Goal: Information Seeking & Learning: Learn about a topic

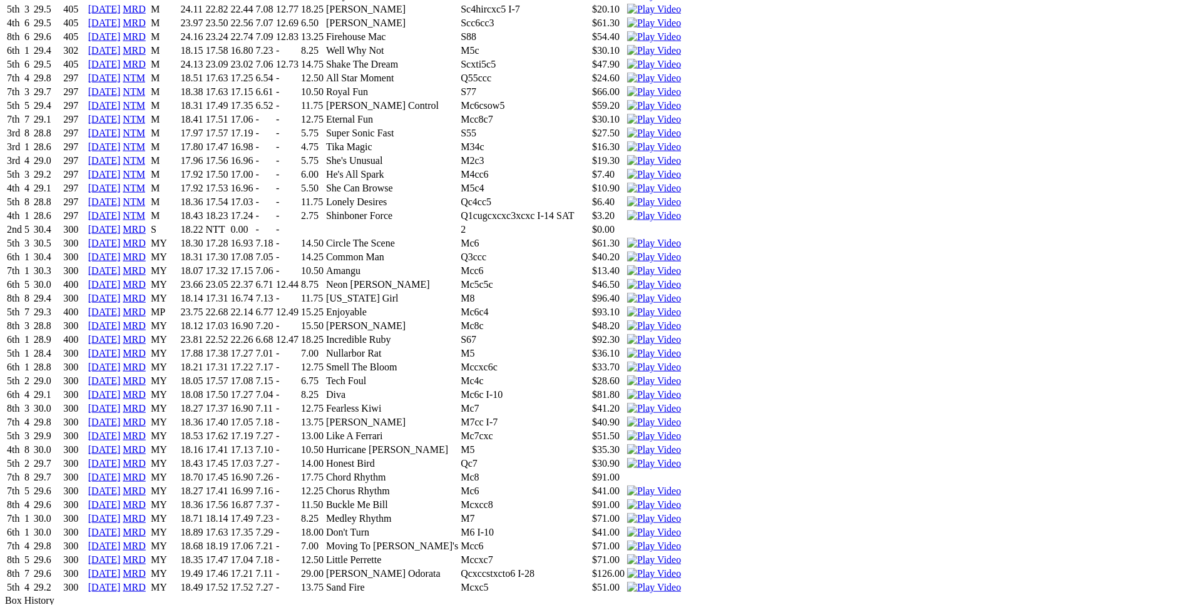
scroll to position [2745, 0]
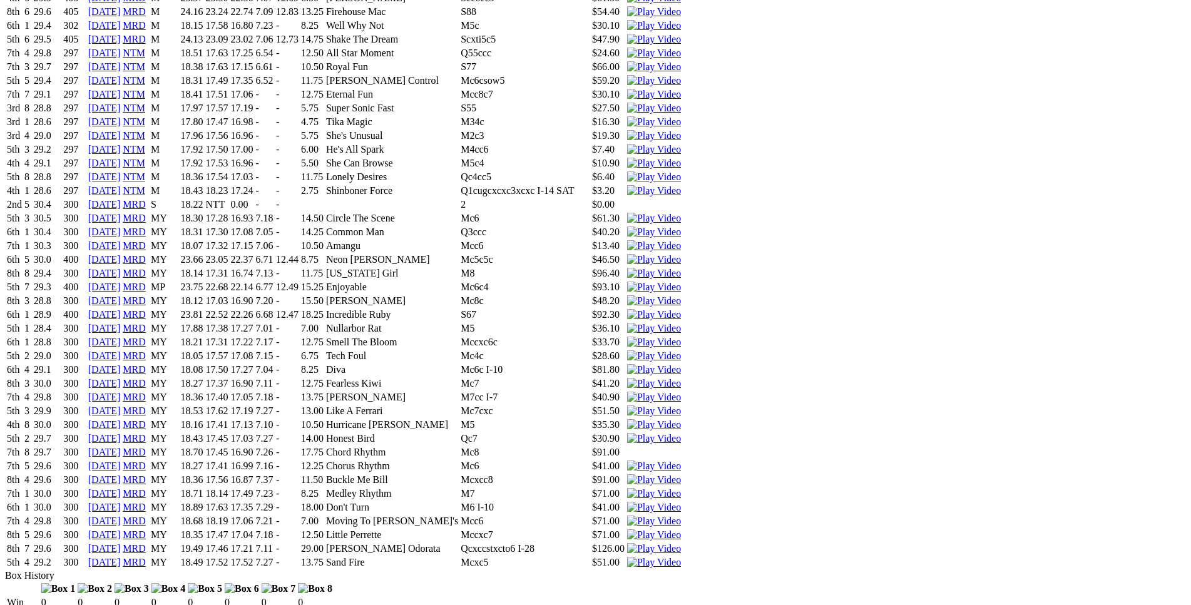
drag, startPoint x: 187, startPoint y: 329, endPoint x: 738, endPoint y: 353, distance: 551.9
copy table "F B W(kg) D(m) Date Track Grade AT WT BON A1S A2S M W/2G P SR SP V 4th 1 33.0 4…"
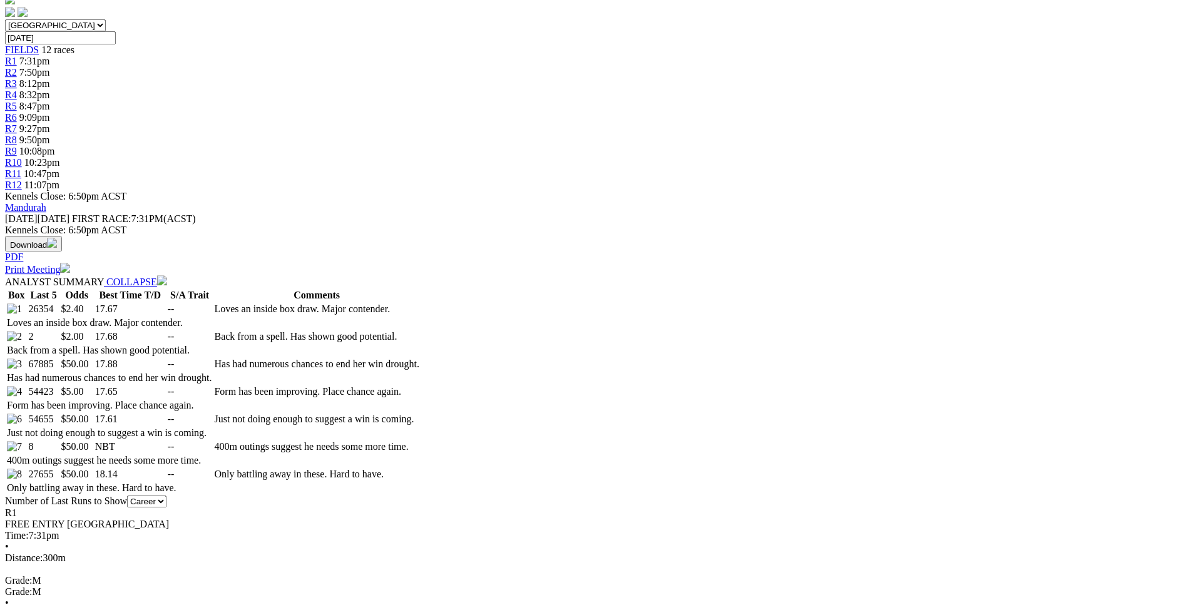
scroll to position [446, 0]
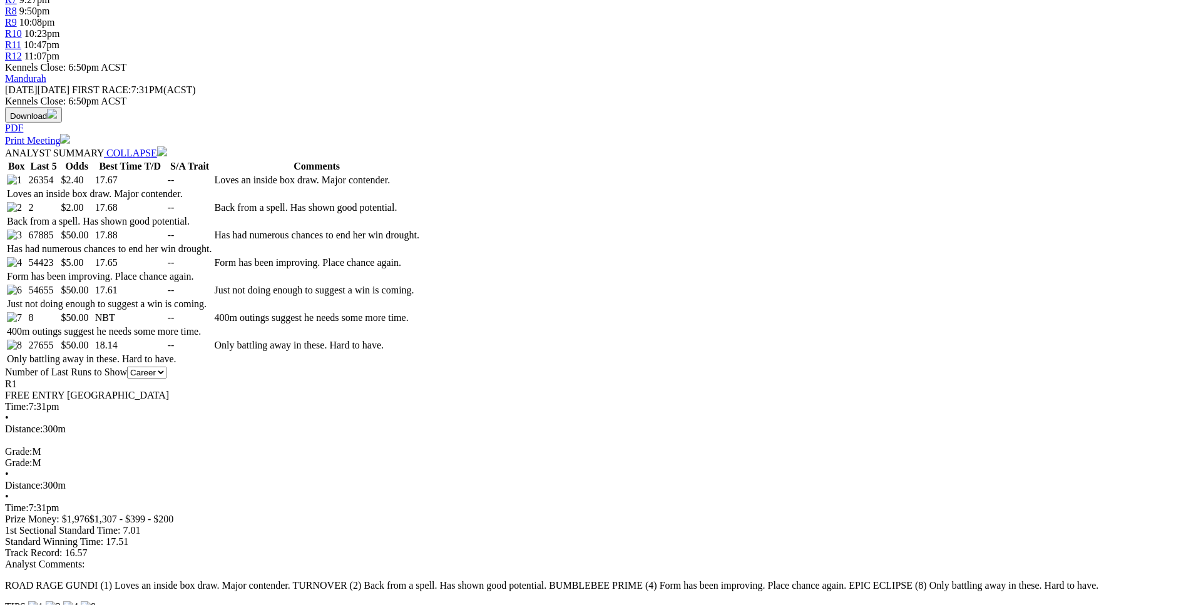
scroll to position [575, 0]
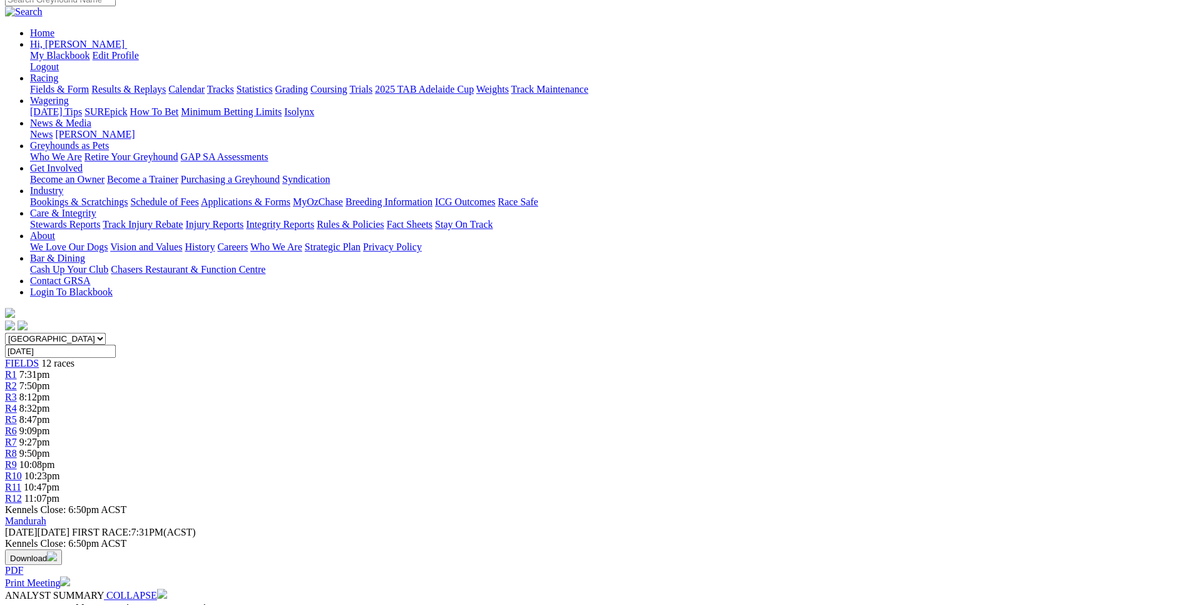
scroll to position [129, 0]
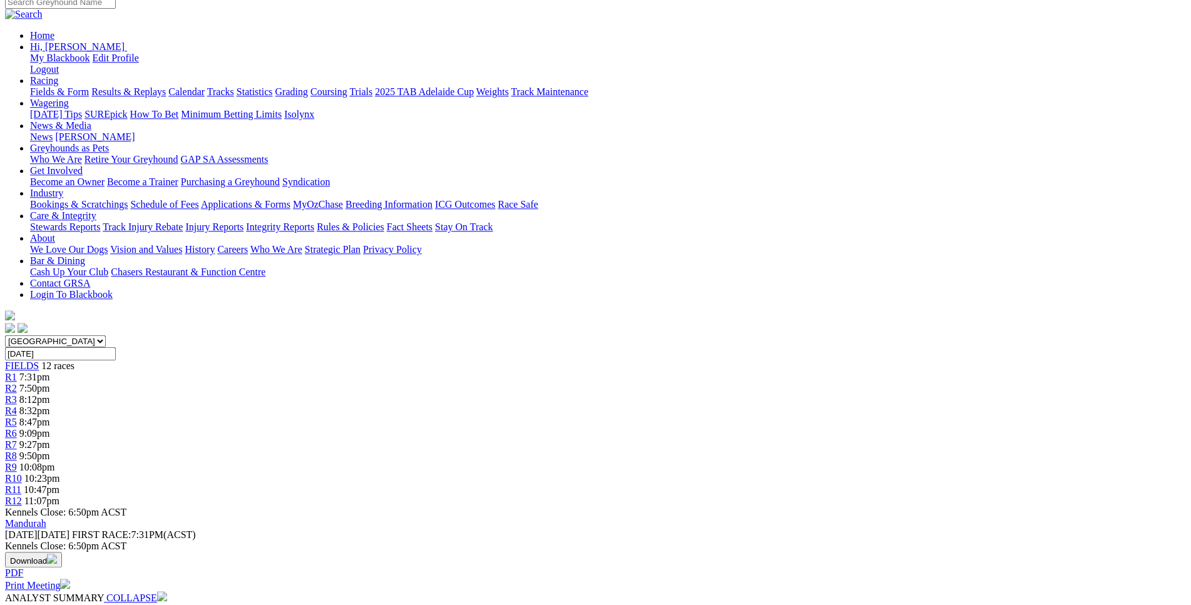
click at [356, 383] on div "R2 7:50pm" at bounding box center [595, 388] width 1181 height 11
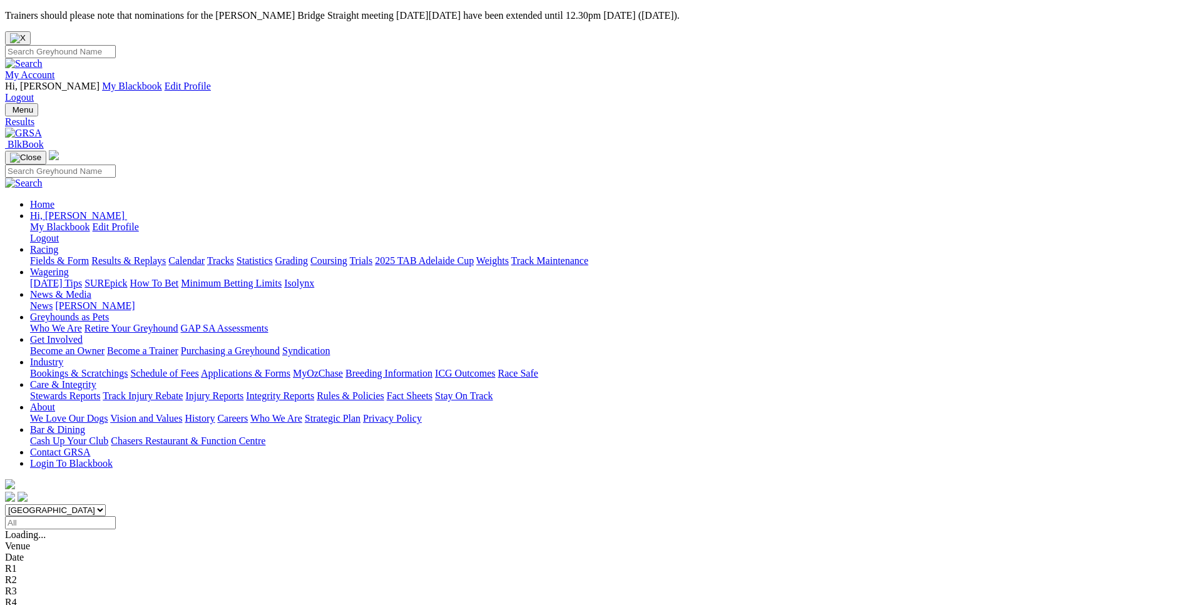
type input "Yesterday, 27 Aug 2025"
click at [5, 504] on select "South Australia New South Wales Northern Territory Queensland Tasmania Victoria…" at bounding box center [55, 510] width 101 height 12
select select "WA"
click option "[GEOGRAPHIC_DATA]" at bounding box center [0, 0] width 0 height 0
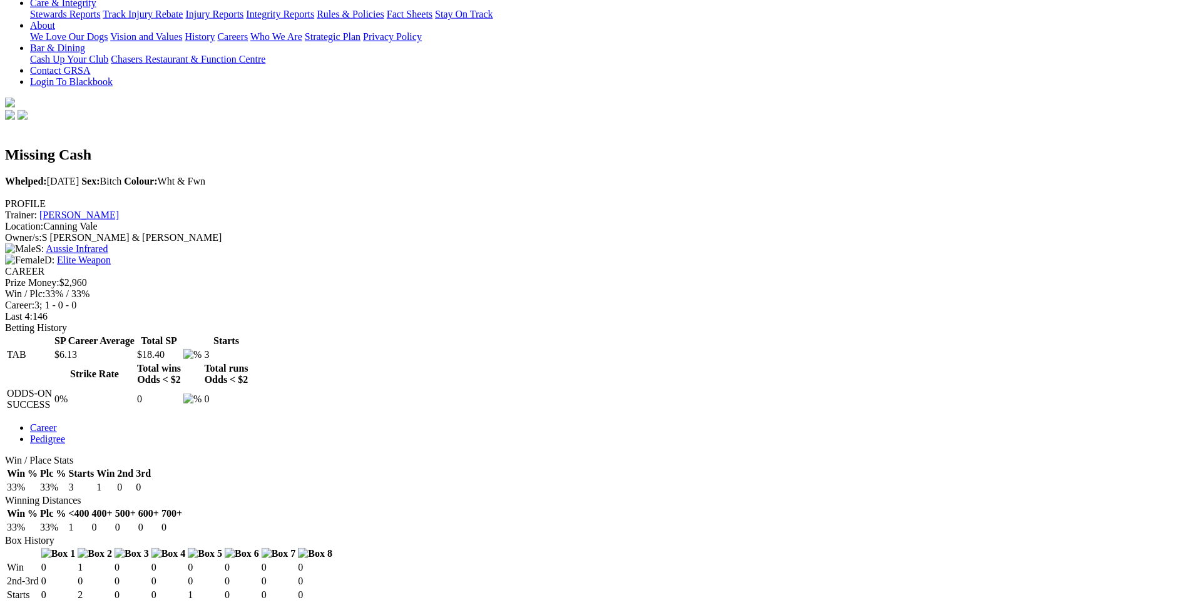
scroll to position [382, 0]
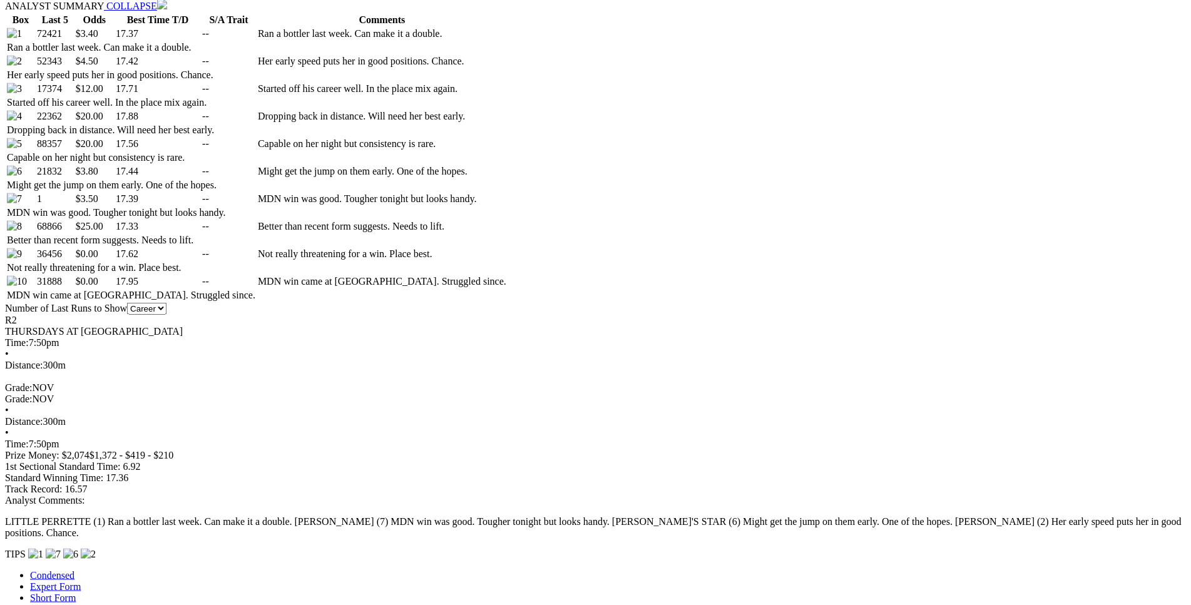
scroll to position [762, 0]
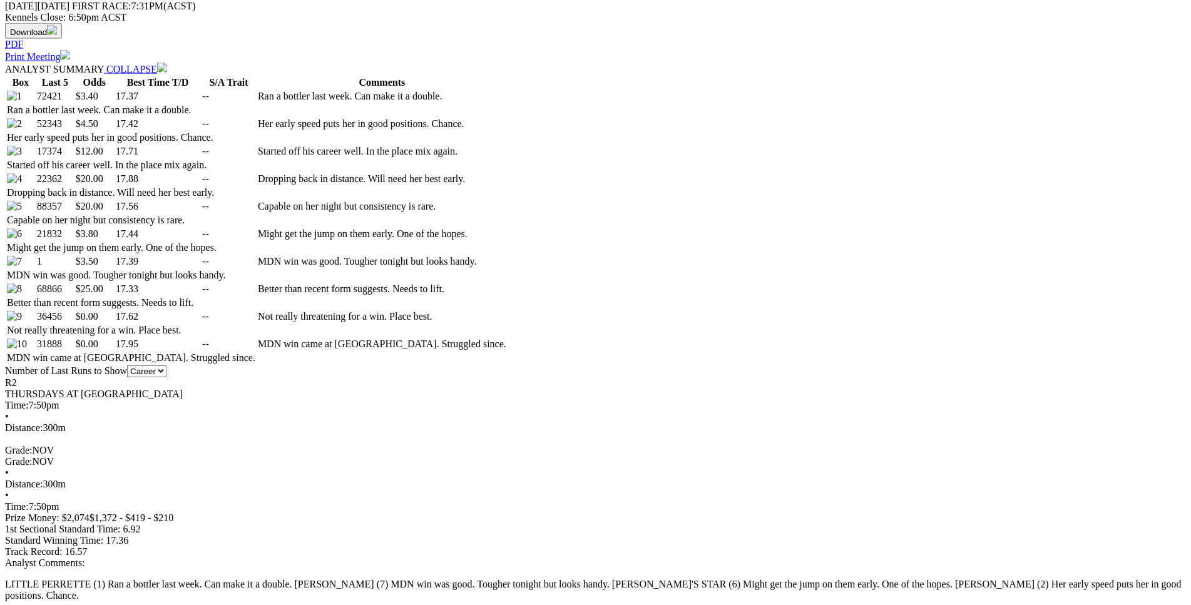
scroll to position [702, 0]
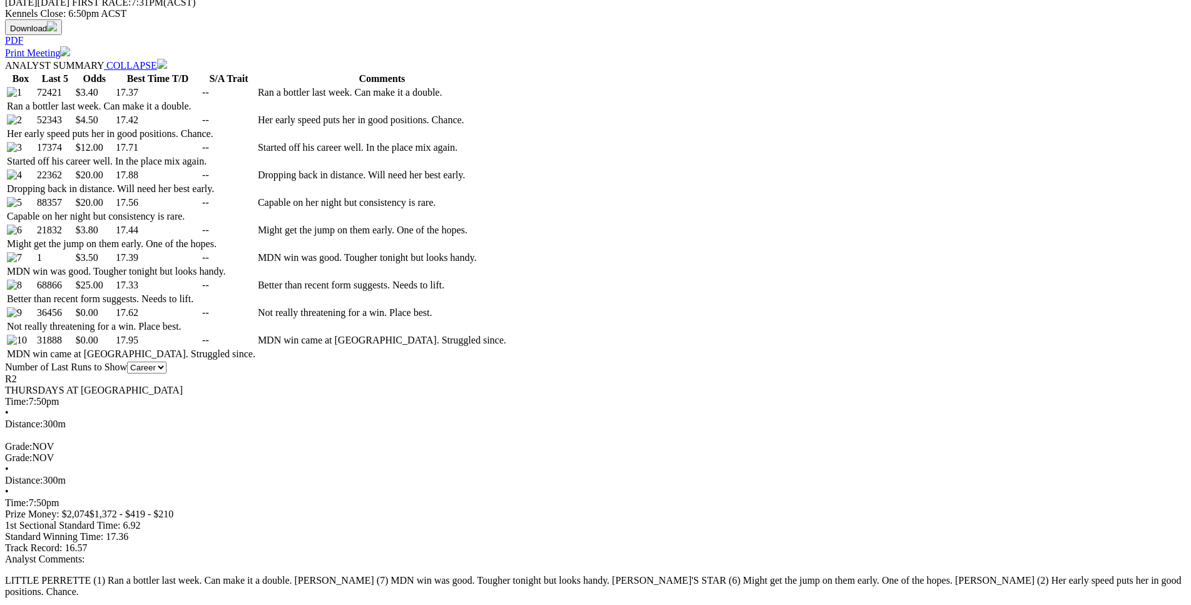
drag, startPoint x: 212, startPoint y: 314, endPoint x: 690, endPoint y: 312, distance: 478.1
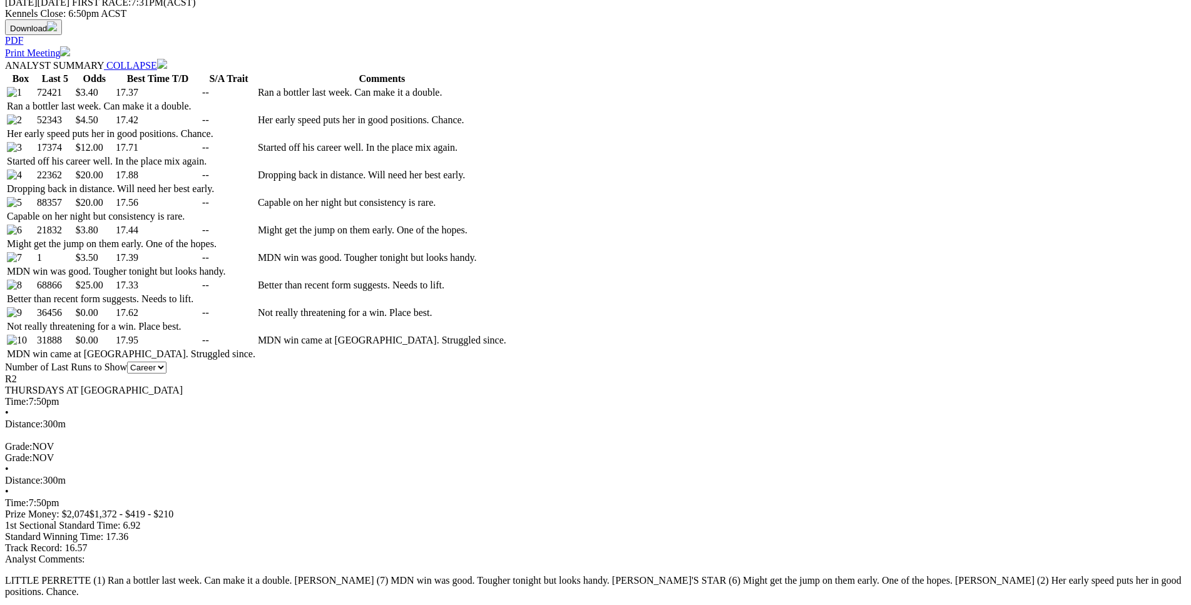
drag, startPoint x: 227, startPoint y: 320, endPoint x: 677, endPoint y: 309, distance: 450.1
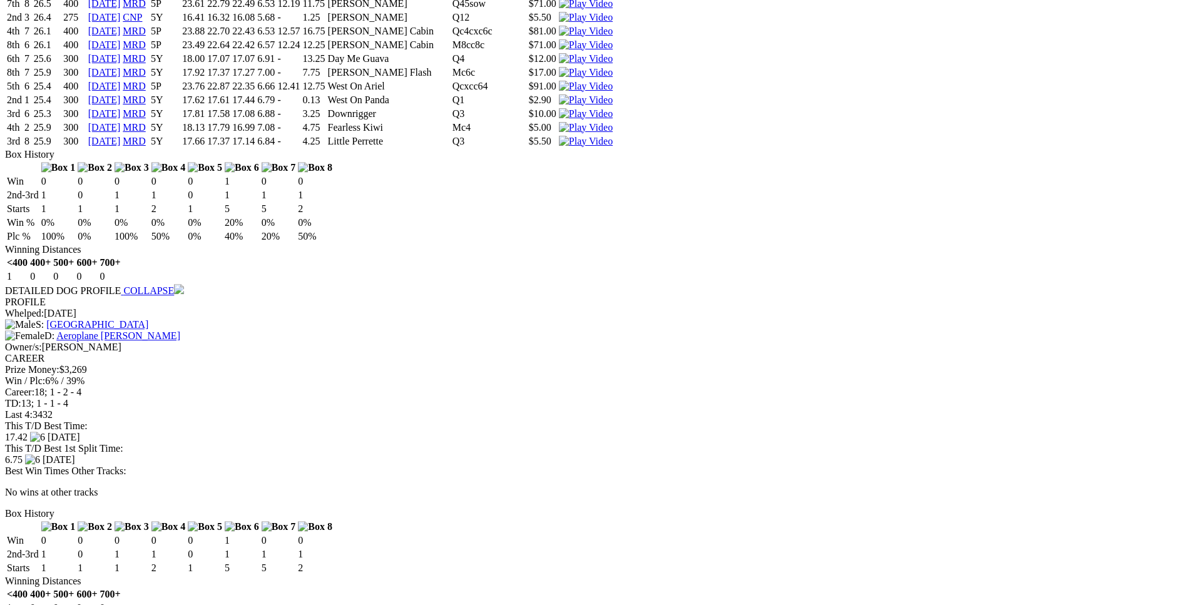
scroll to position [2490, 0]
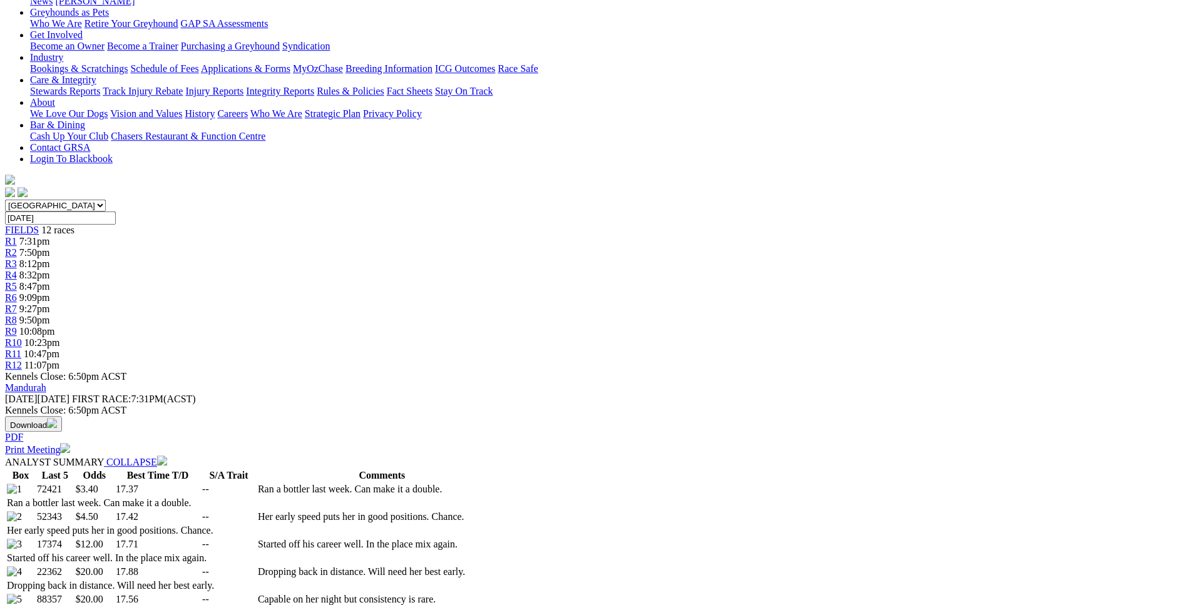
scroll to position [0, 0]
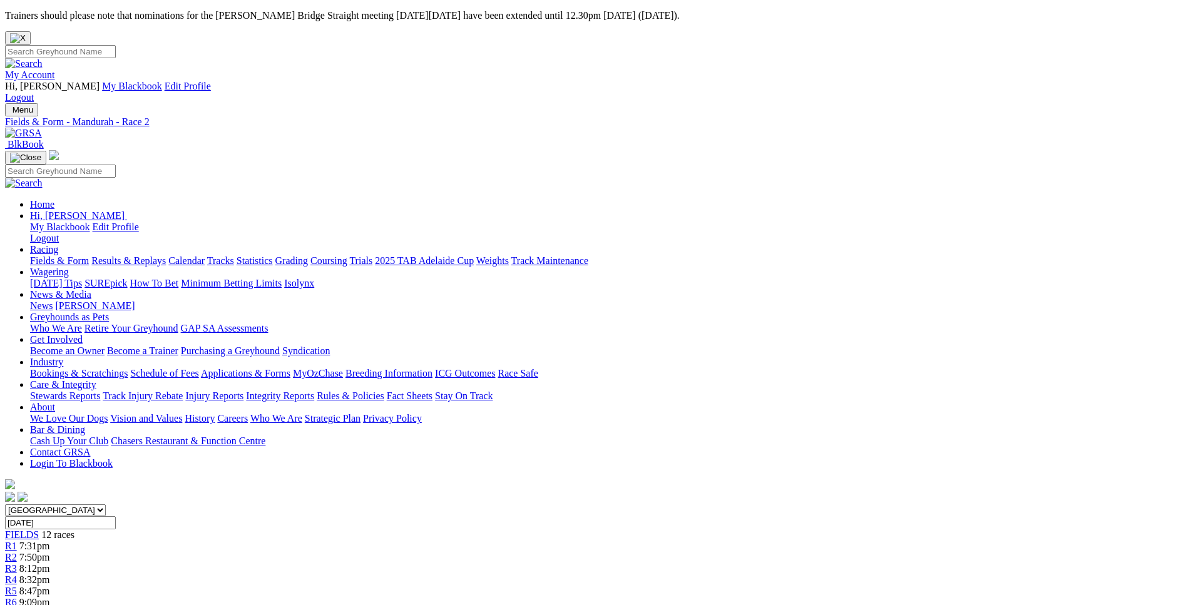
click at [50, 563] on span "8:12pm" at bounding box center [34, 568] width 31 height 11
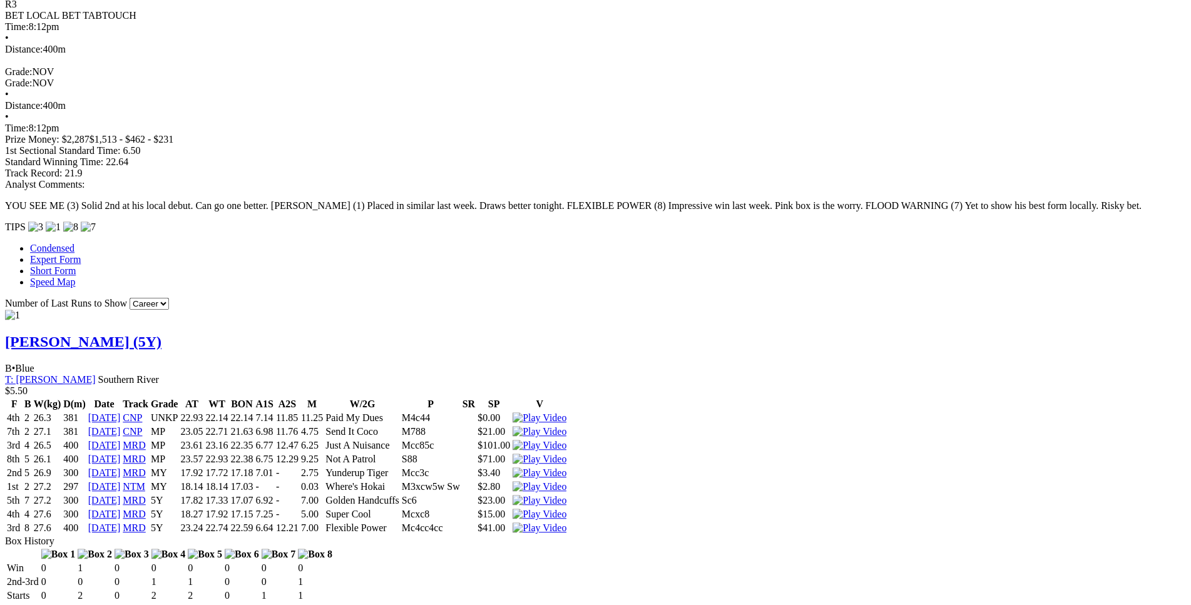
scroll to position [1085, 0]
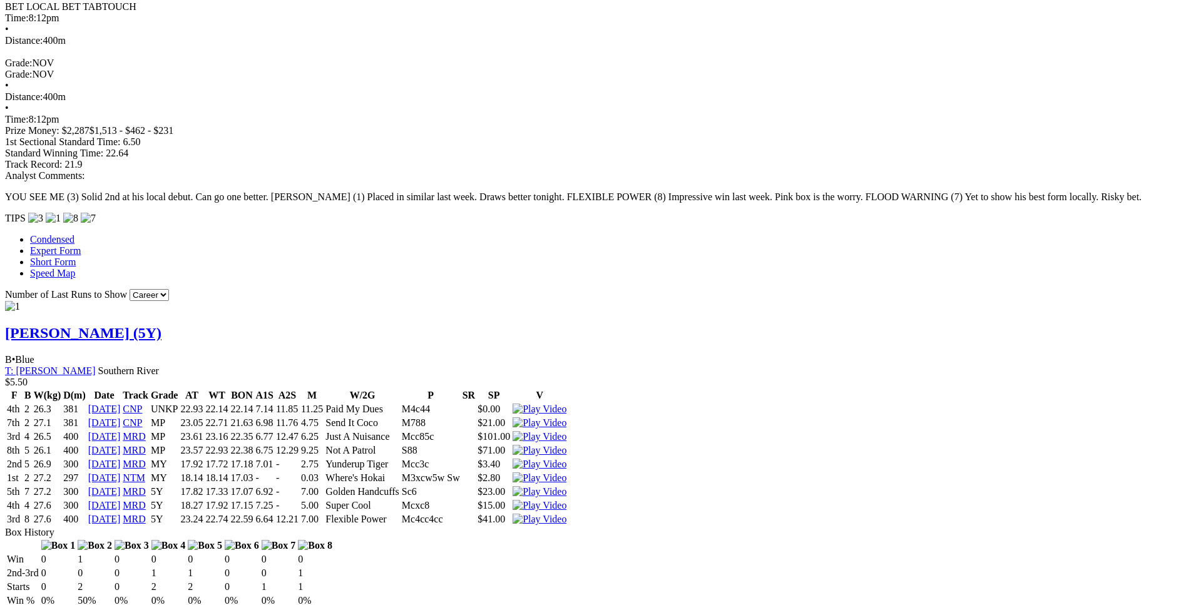
drag, startPoint x: 185, startPoint y: 354, endPoint x: 741, endPoint y: 378, distance: 556.3
copy tbody "4th 2 34.6 525 02 Apr 25 MEA 7 30.78 30.05 30.05 - - 11.00 Tommy Sparkle 4 $5.5…"
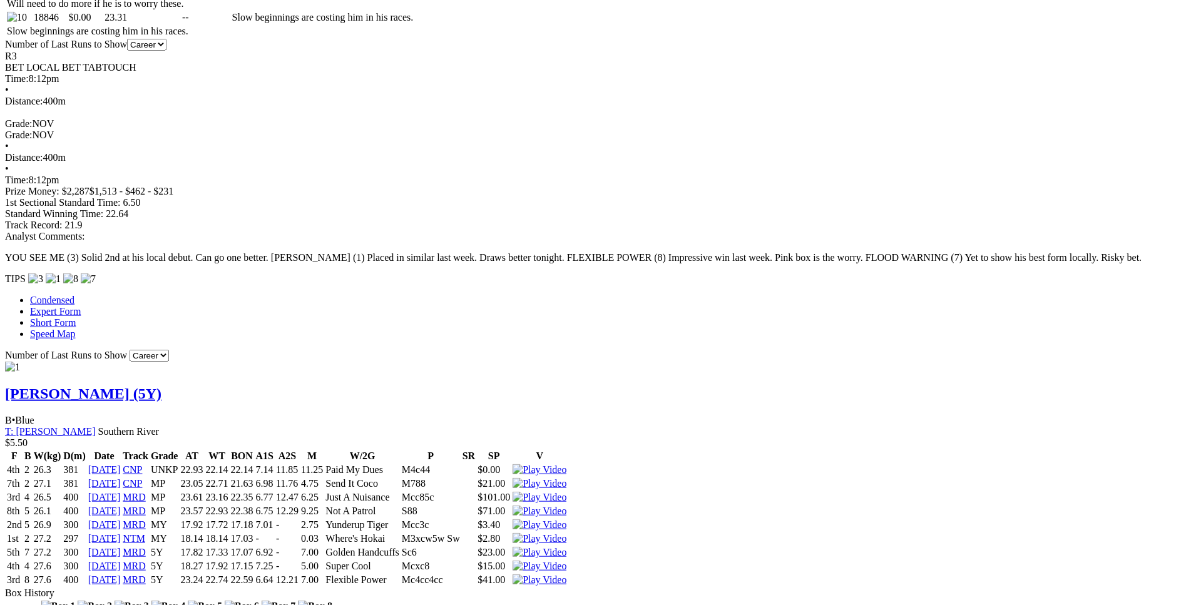
scroll to position [1027, 0]
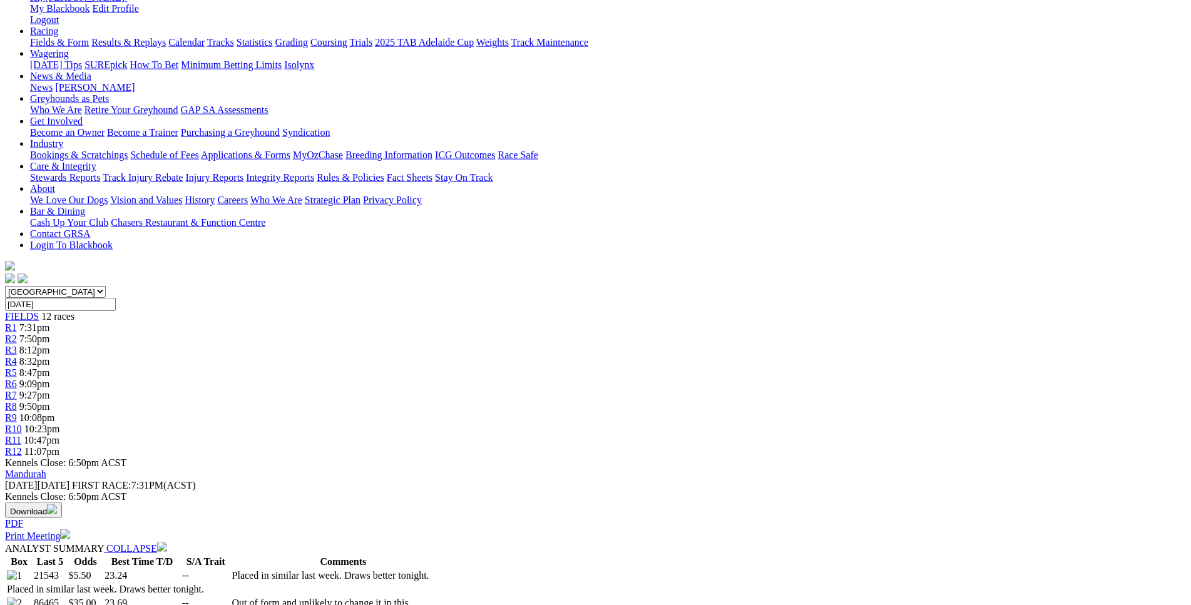
scroll to position [0, 0]
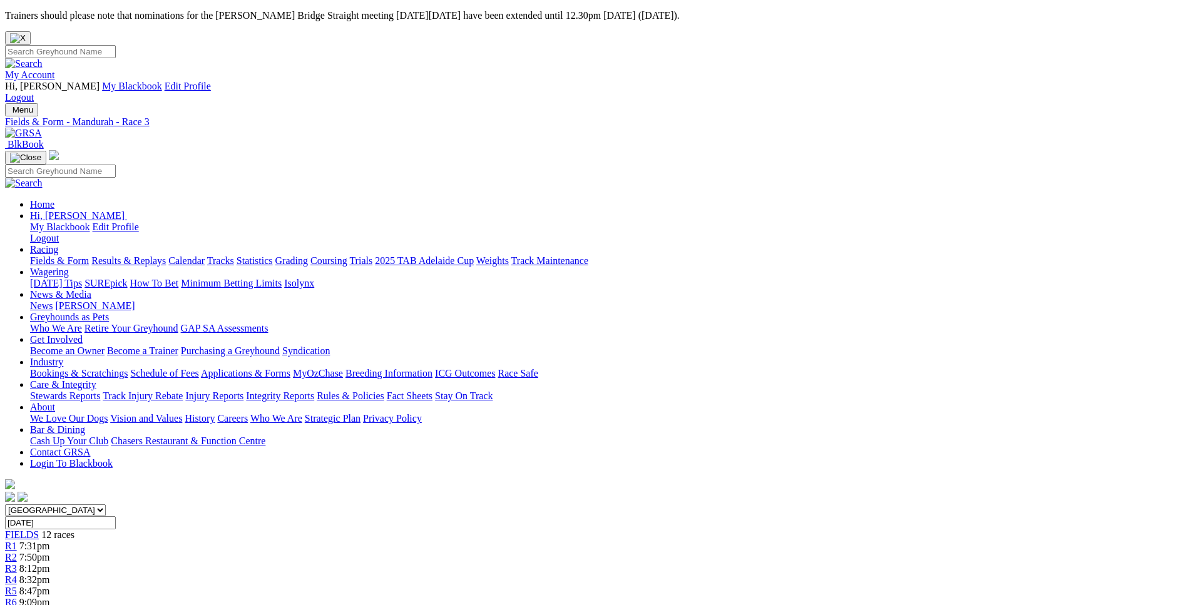
click at [459, 575] on div "R4 8:32pm" at bounding box center [595, 580] width 1181 height 11
click at [529, 586] on div "R5 8:47pm" at bounding box center [595, 591] width 1181 height 11
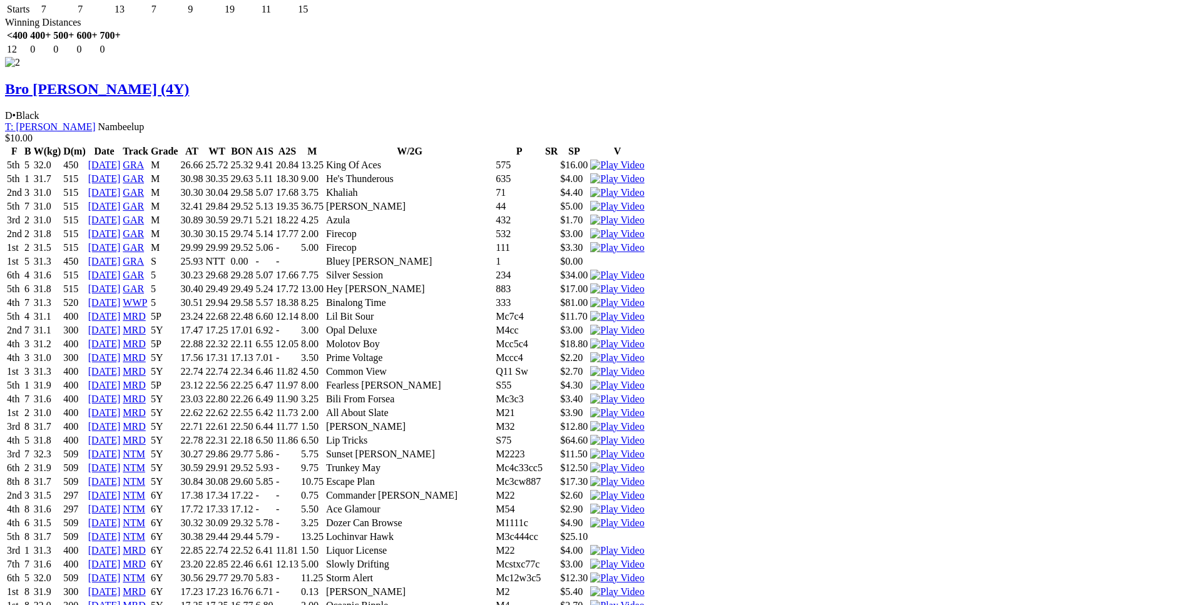
scroll to position [3127, 0]
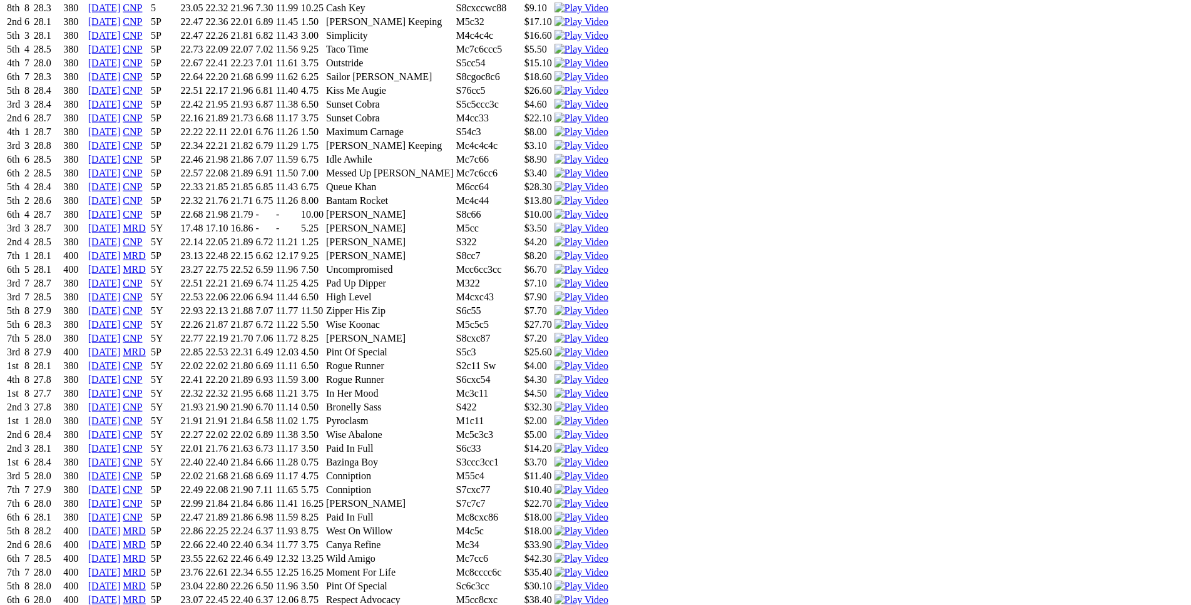
scroll to position [1595, 0]
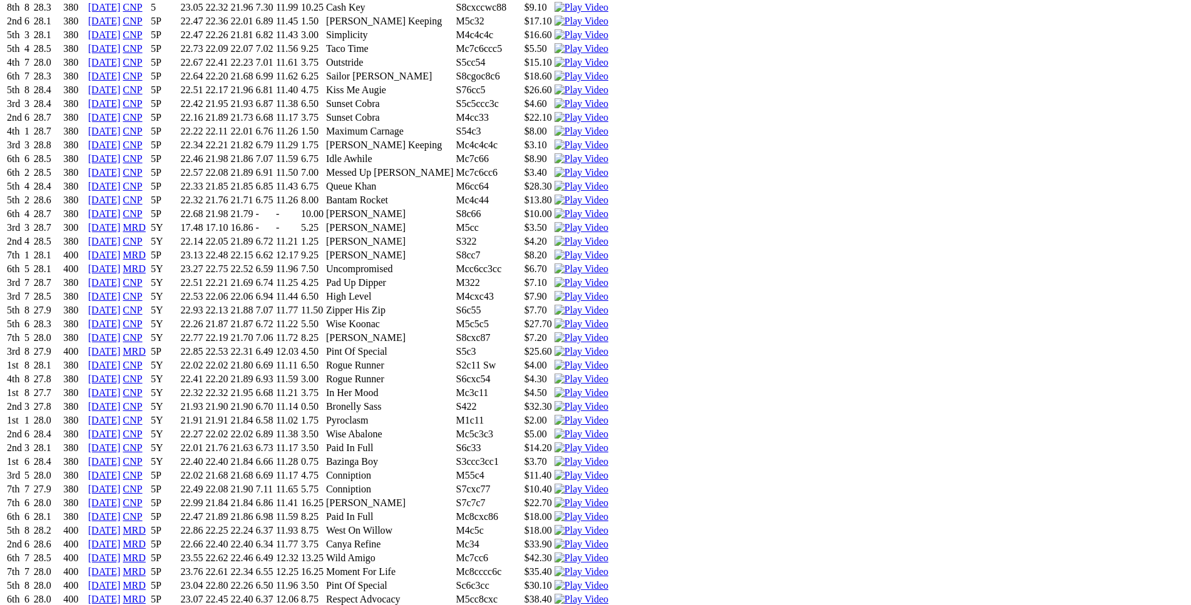
drag, startPoint x: 313, startPoint y: 251, endPoint x: 737, endPoint y: 250, distance: 424.3
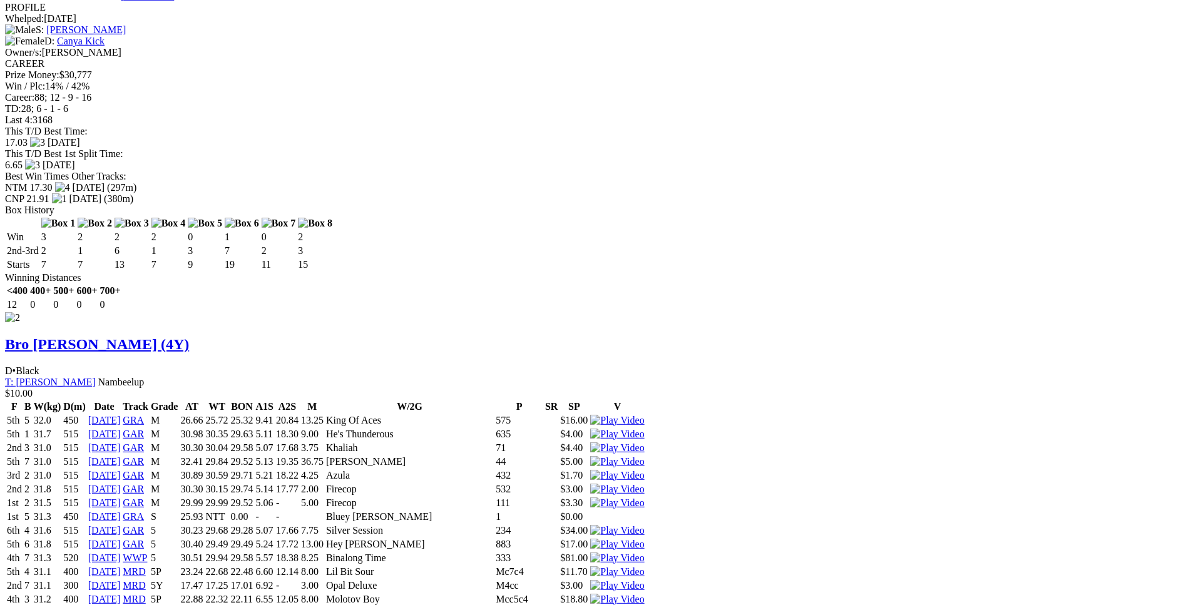
scroll to position [2871, 0]
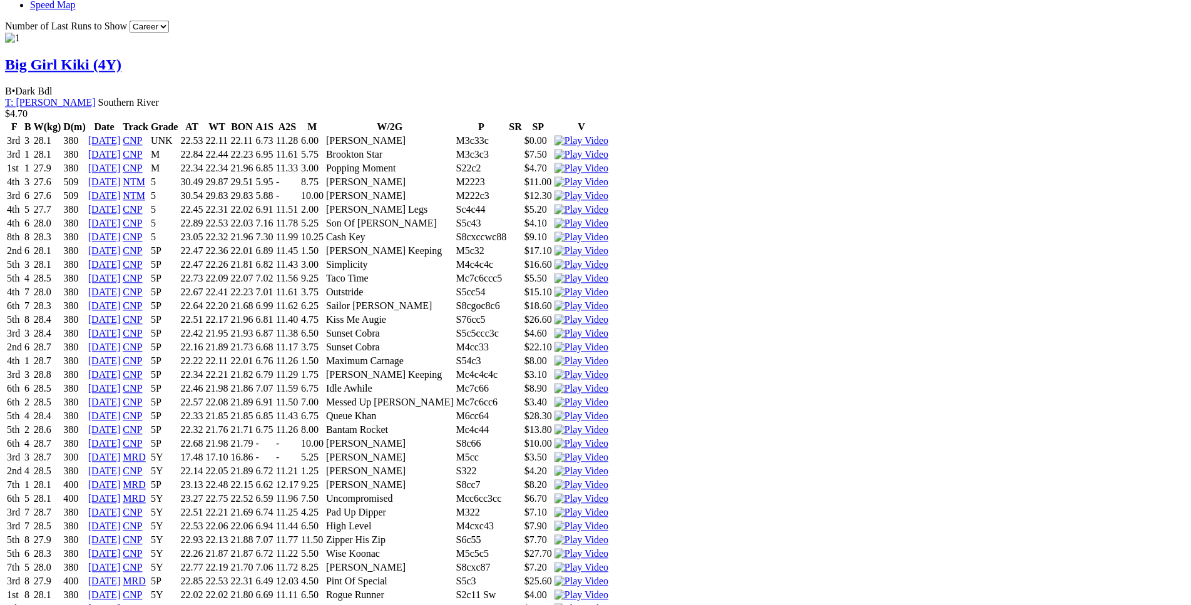
scroll to position [1366, 0]
drag, startPoint x: 309, startPoint y: 472, endPoint x: 655, endPoint y: 469, distance: 346.7
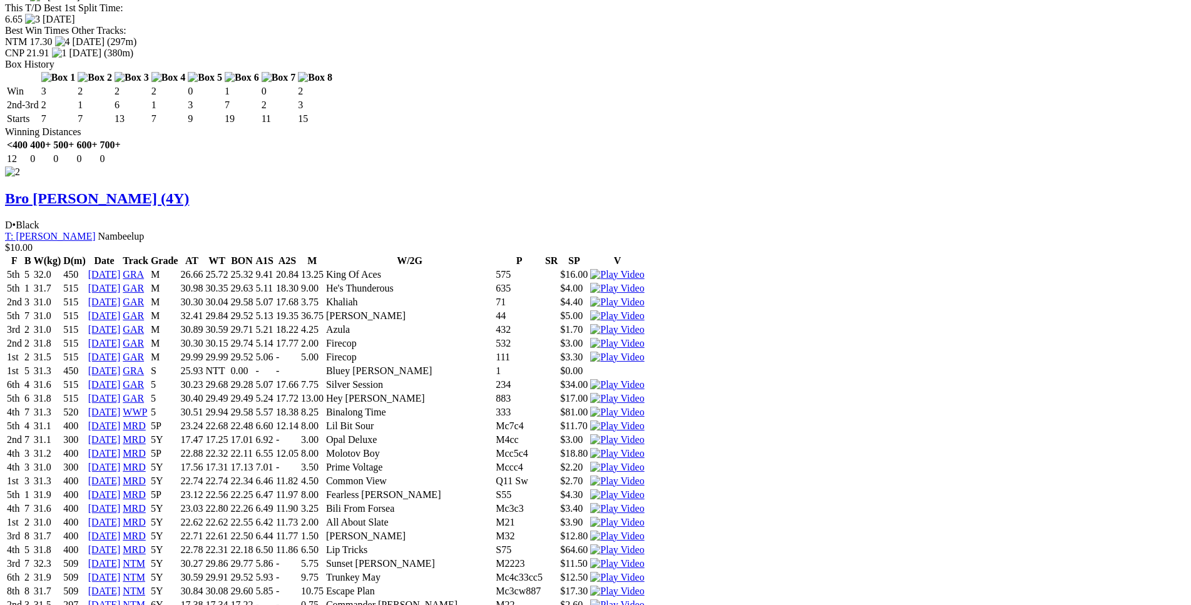
scroll to position [3025, 0]
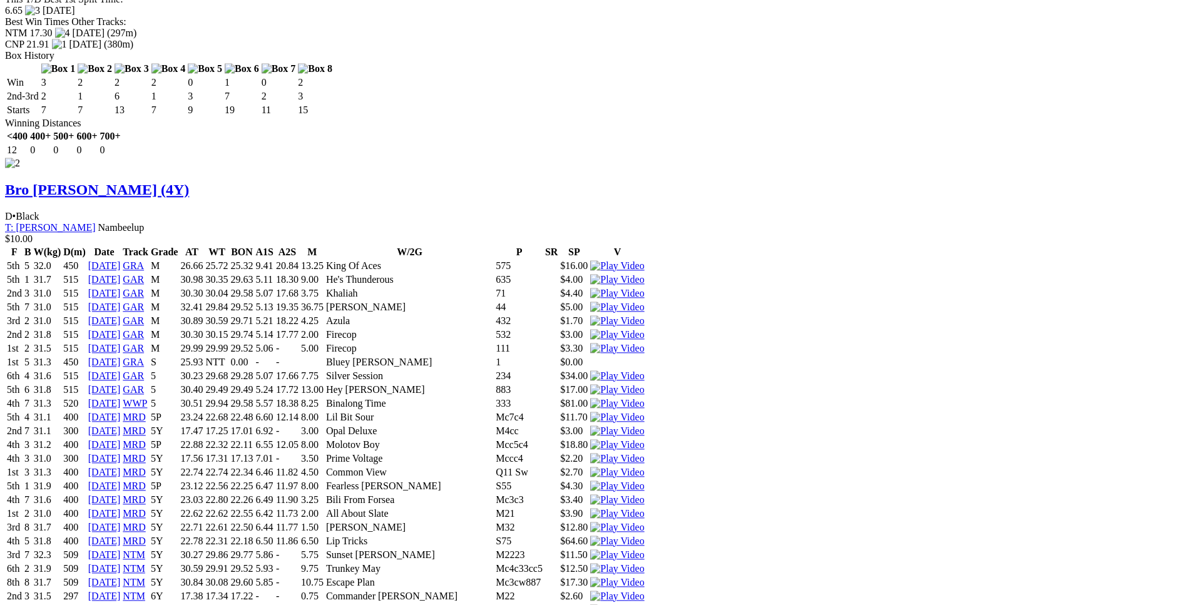
drag, startPoint x: 275, startPoint y: 264, endPoint x: 723, endPoint y: 265, distance: 448.1
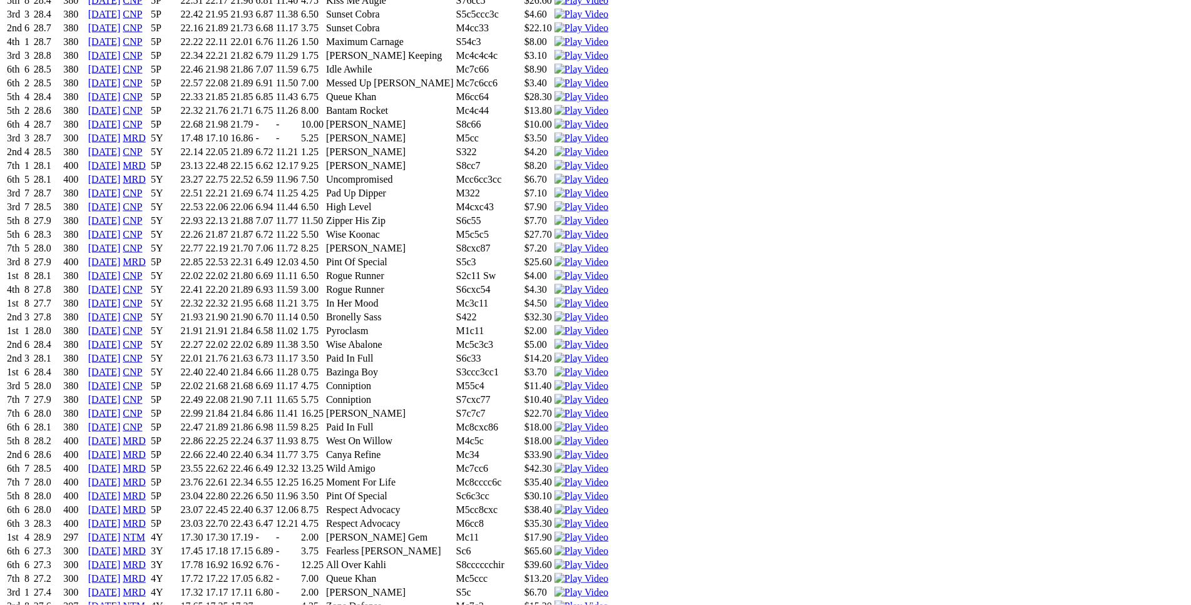
scroll to position [1685, 0]
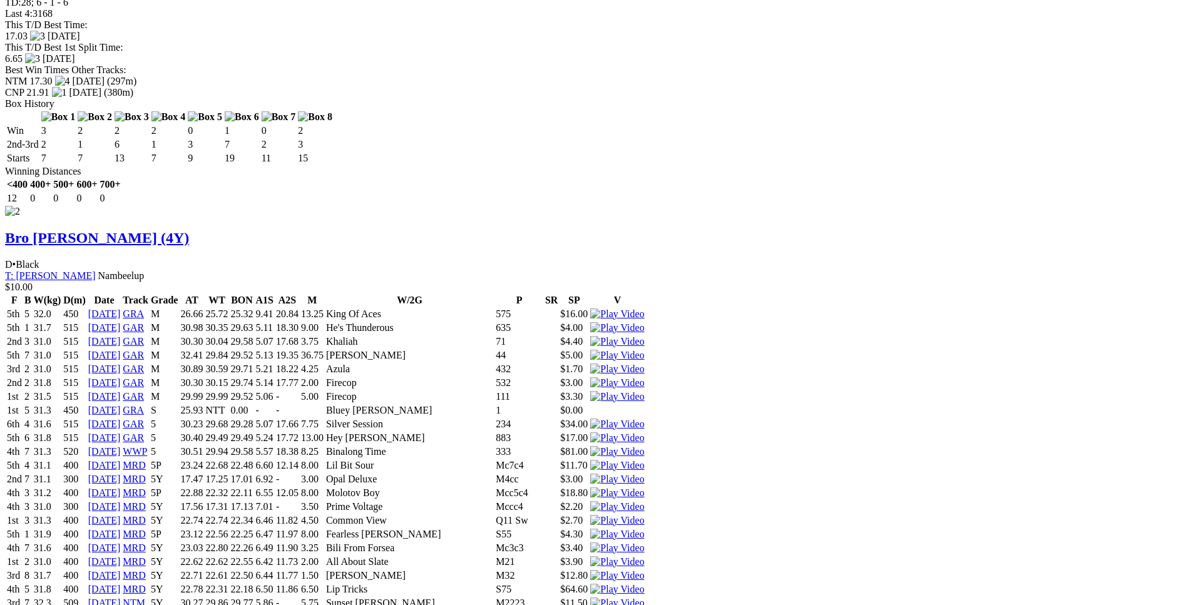
scroll to position [3025, 0]
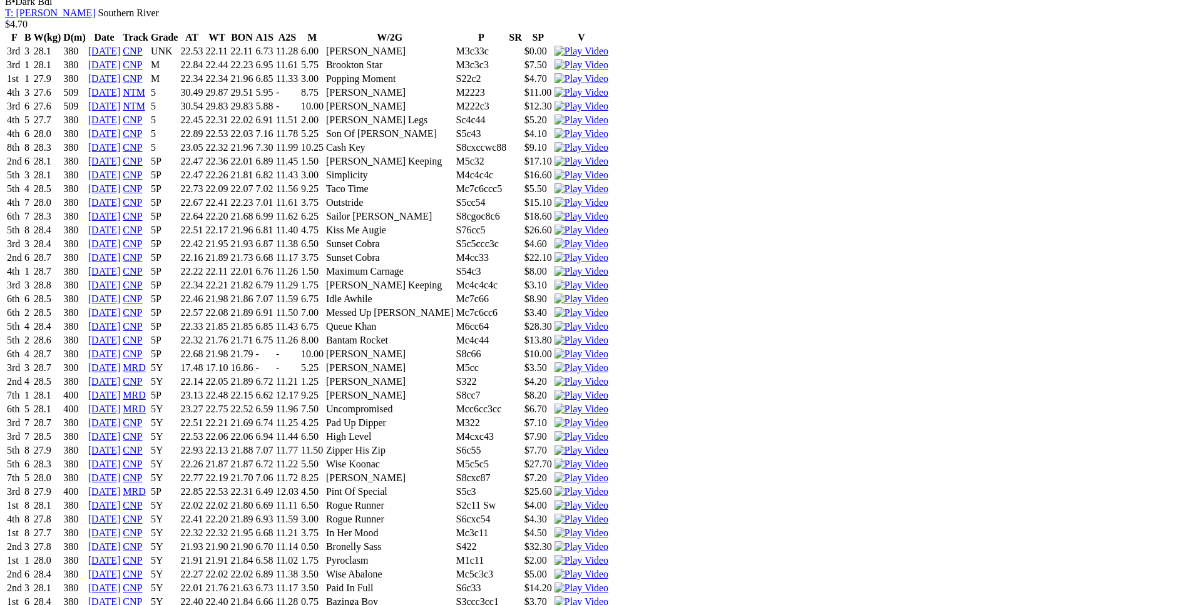
scroll to position [1440, 0]
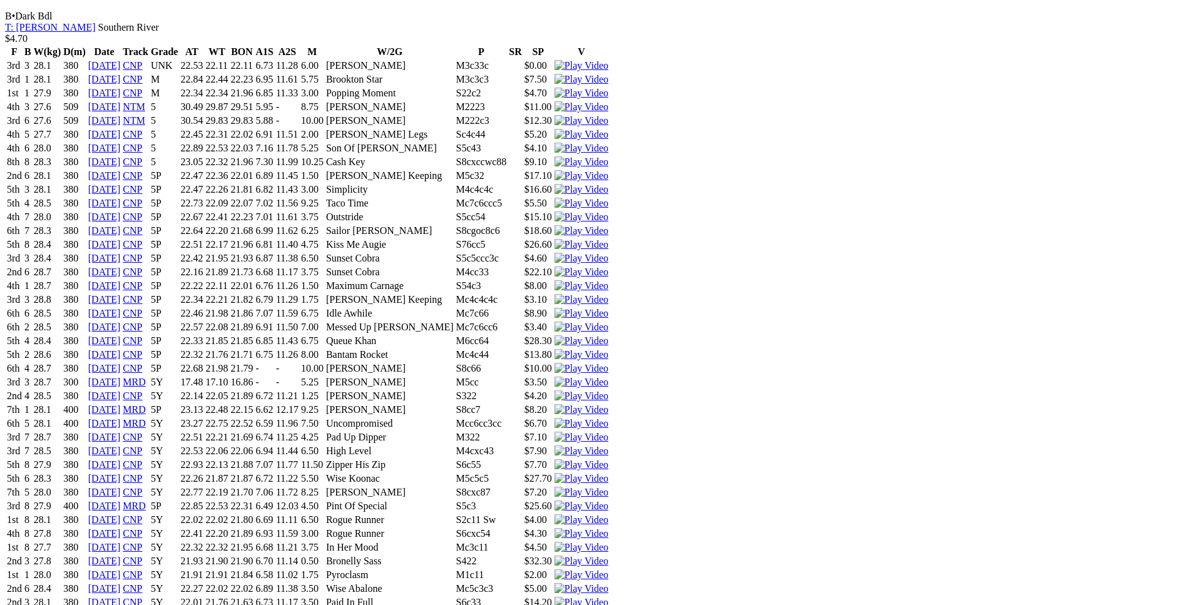
drag, startPoint x: 314, startPoint y: 255, endPoint x: 705, endPoint y: 257, distance: 390.5
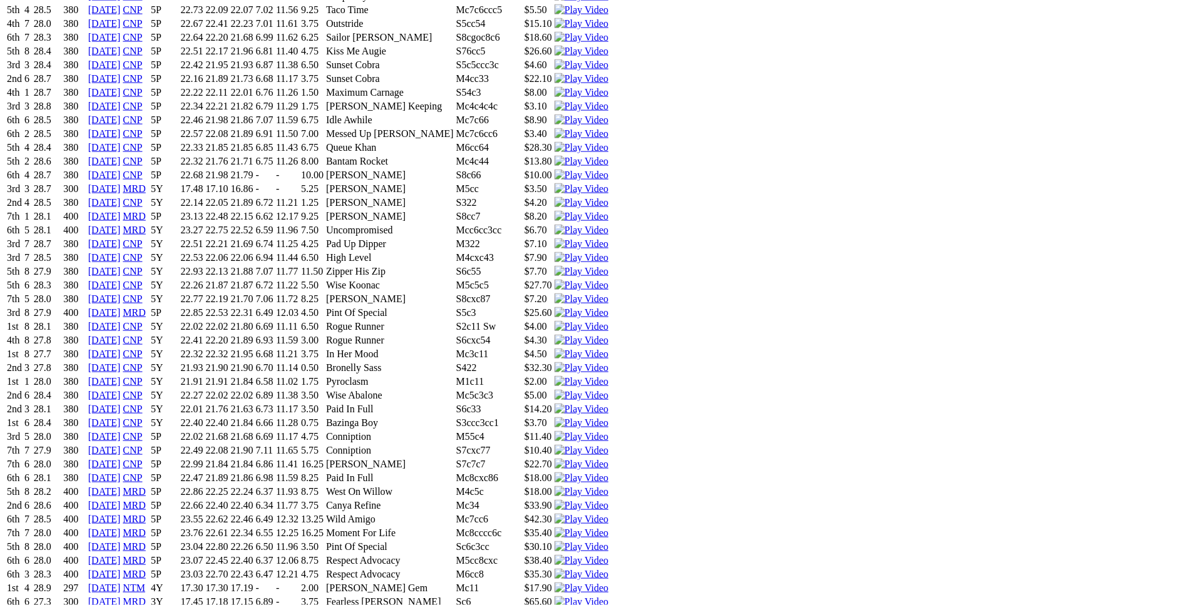
scroll to position [1632, 0]
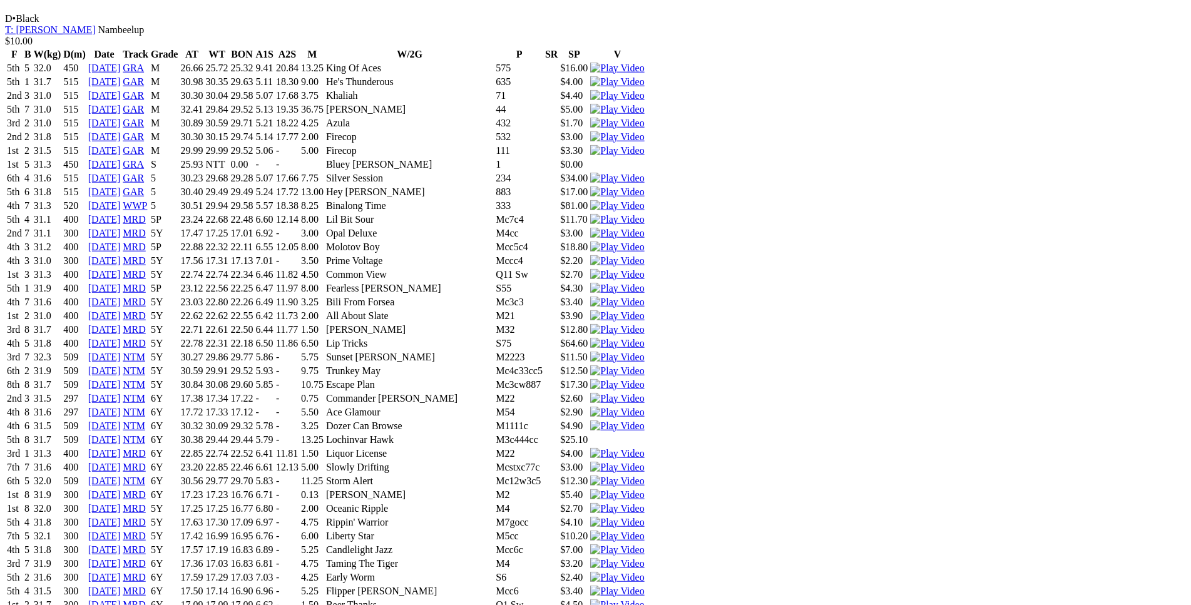
scroll to position [3227, 0]
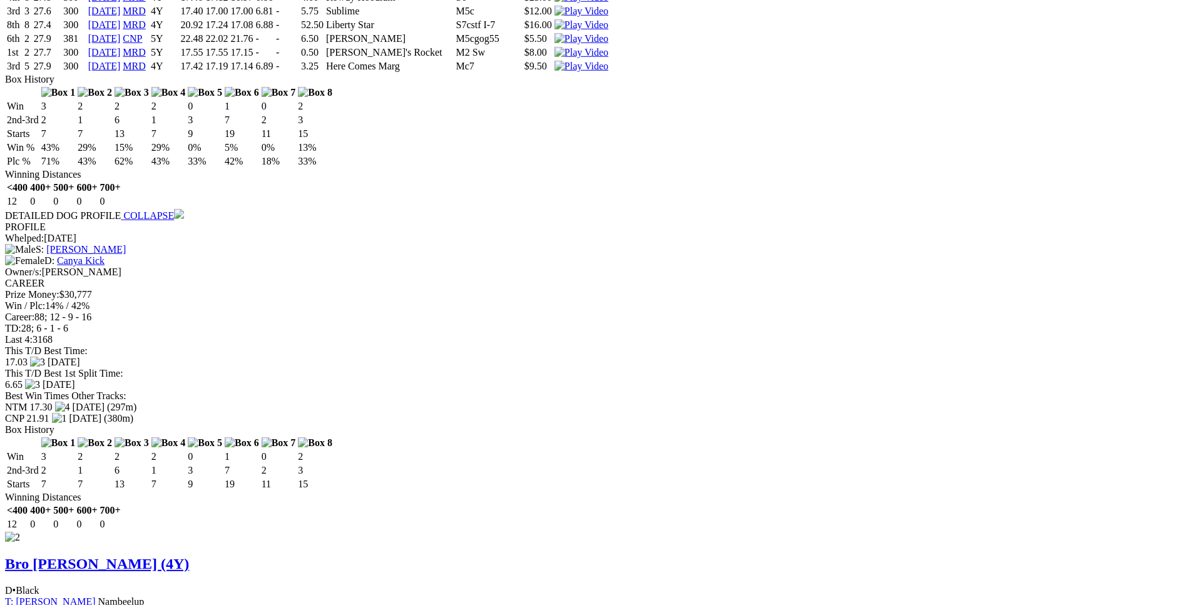
scroll to position [2653, 0]
drag, startPoint x: 314, startPoint y: 193, endPoint x: 664, endPoint y: 190, distance: 349.9
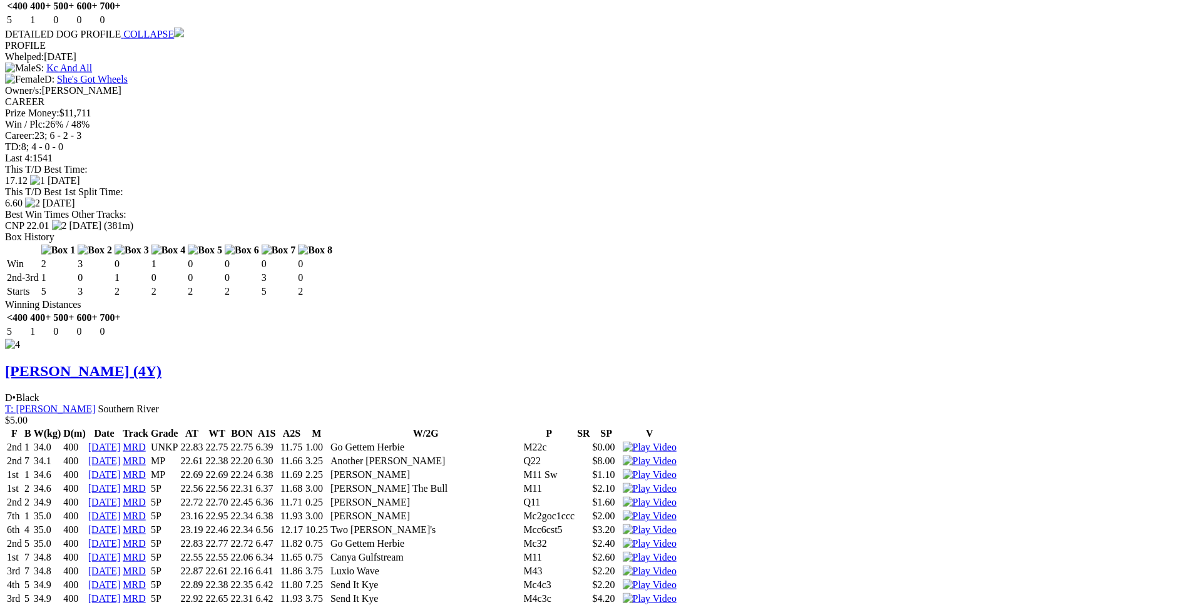
scroll to position [5397, 0]
drag, startPoint x: 314, startPoint y: 334, endPoint x: 676, endPoint y: 329, distance: 362.4
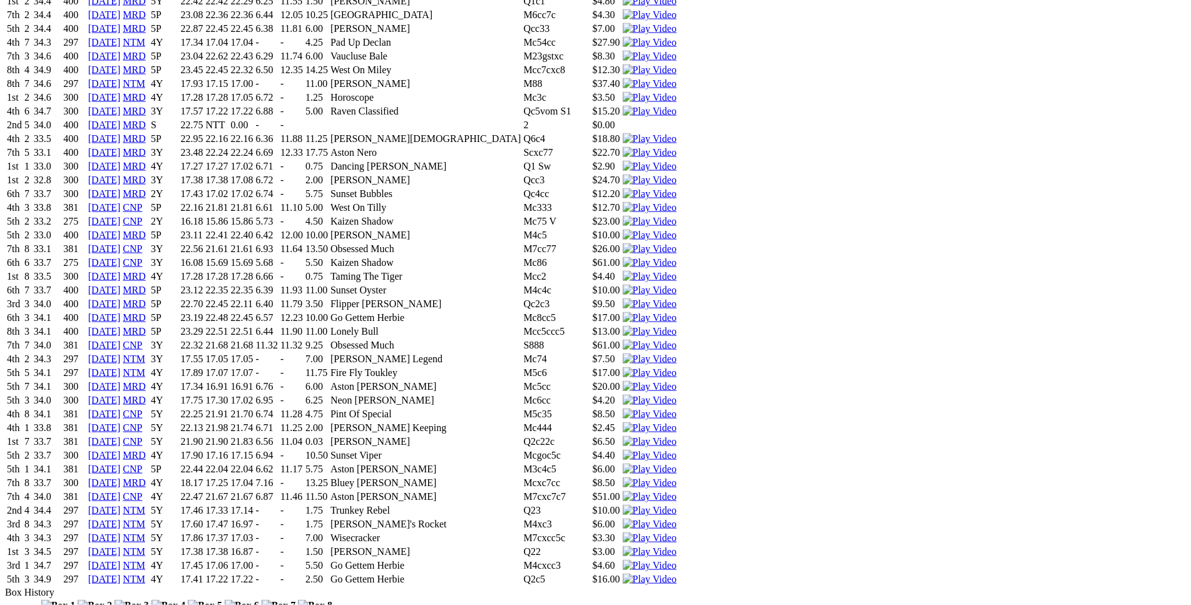
scroll to position [6036, 0]
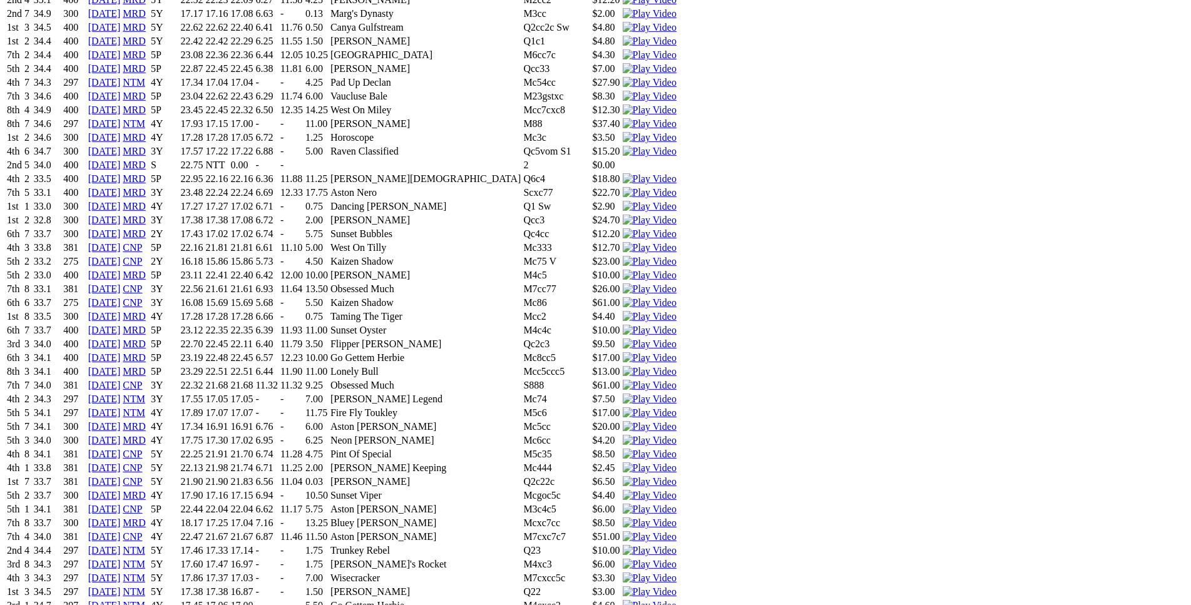
drag, startPoint x: 316, startPoint y: 273, endPoint x: 706, endPoint y: 280, distance: 390.0
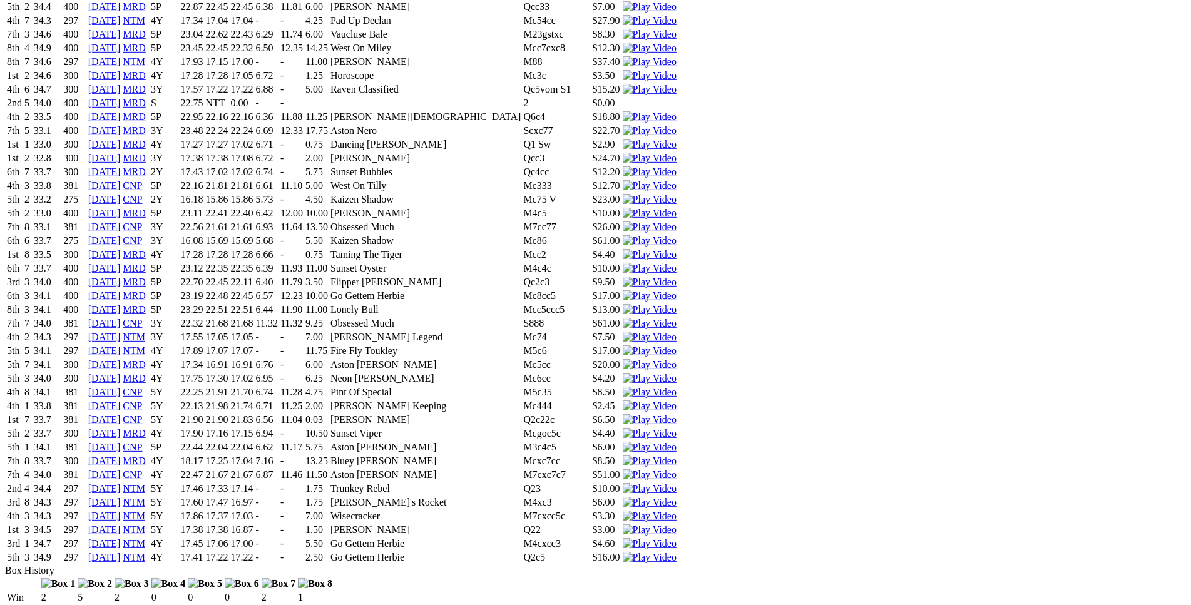
scroll to position [6098, 0]
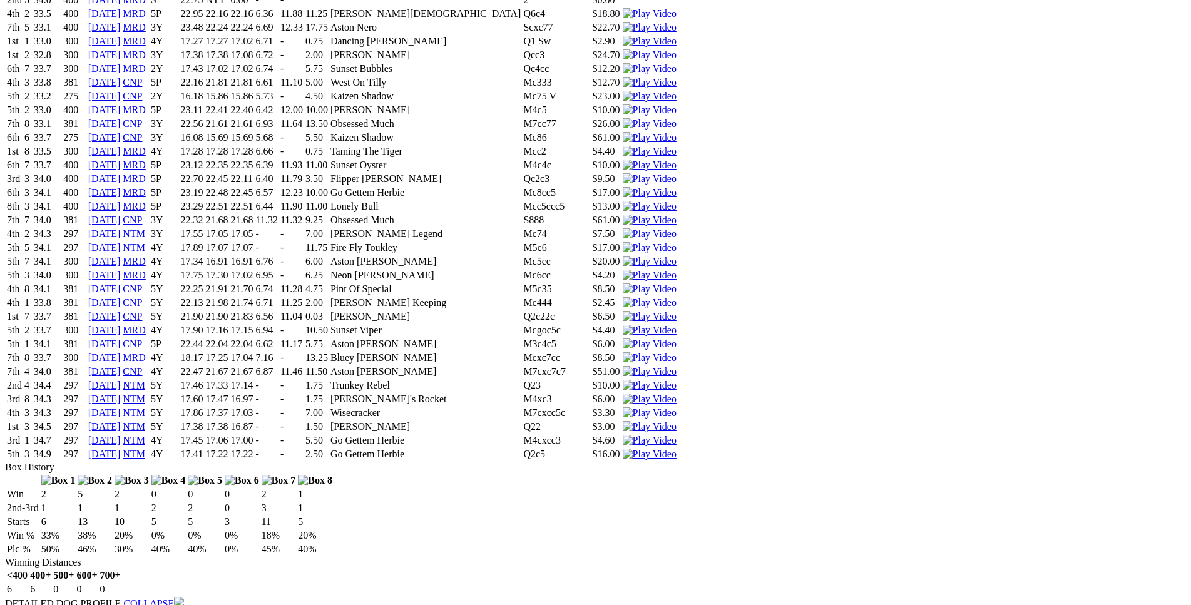
scroll to position [6206, 0]
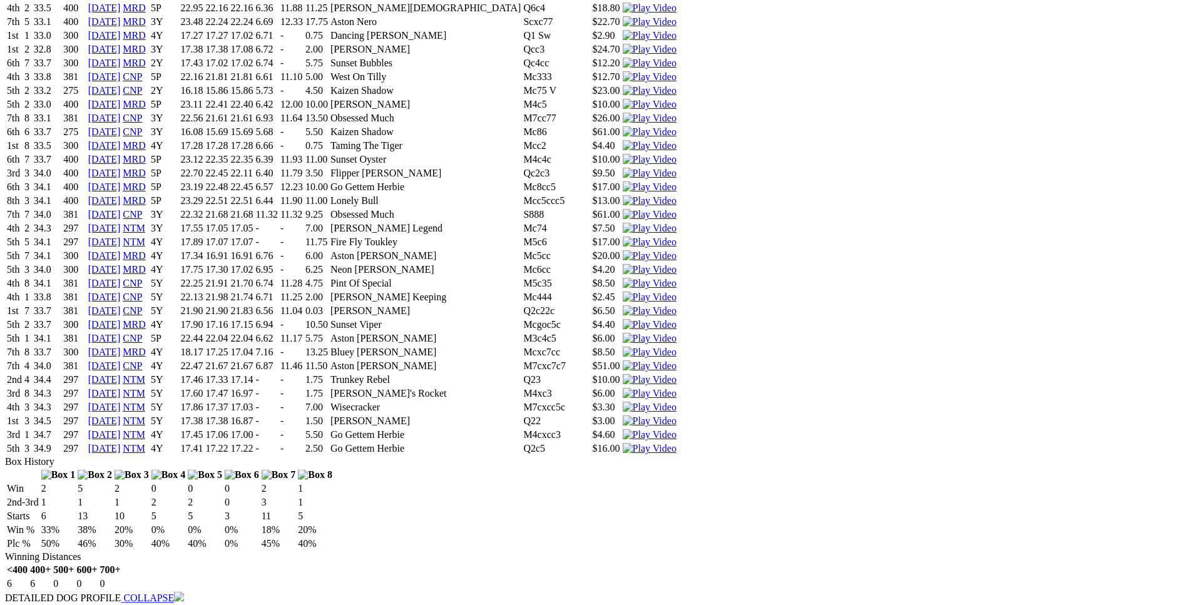
drag, startPoint x: 317, startPoint y: 180, endPoint x: 732, endPoint y: 178, distance: 414.3
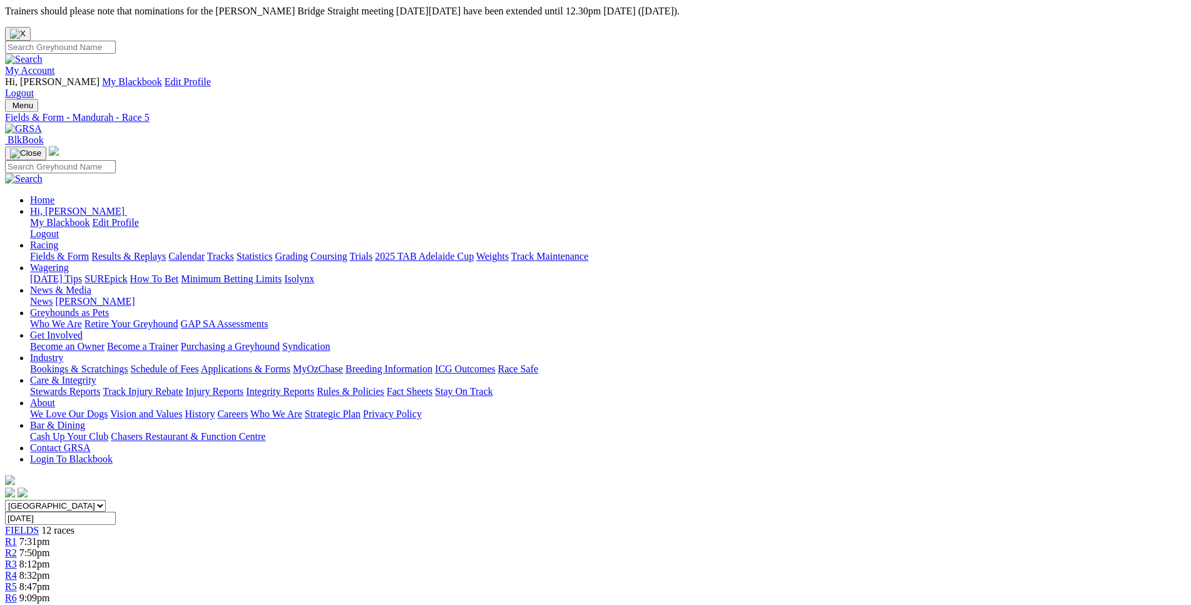
scroll to position [0, 0]
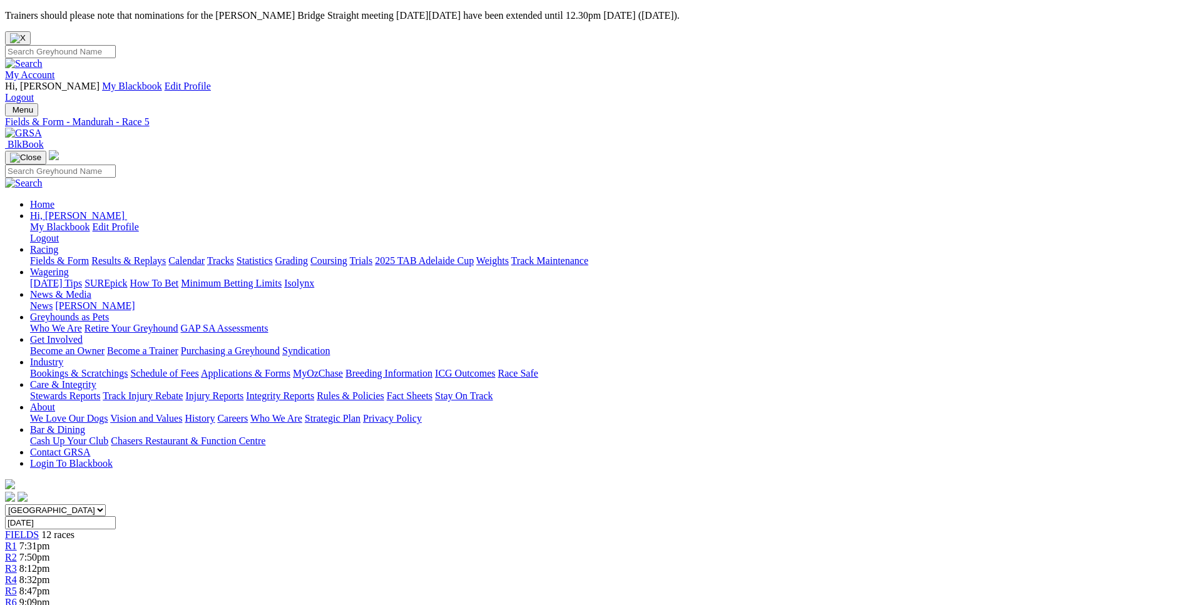
click at [50, 552] on span "7:50pm" at bounding box center [34, 557] width 31 height 11
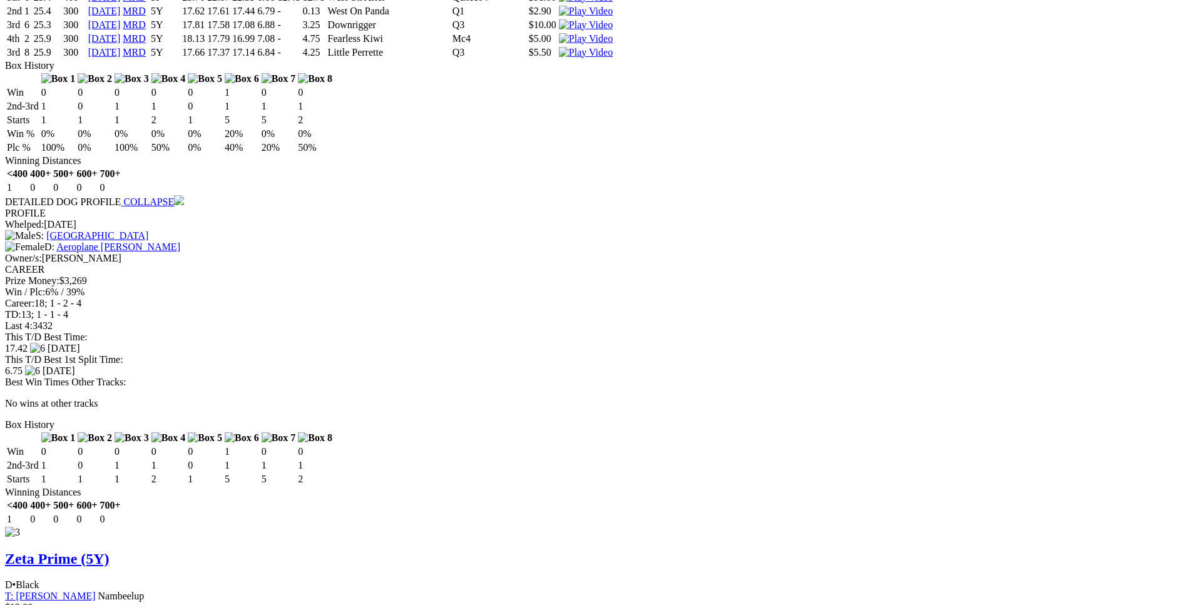
scroll to position [2553, 0]
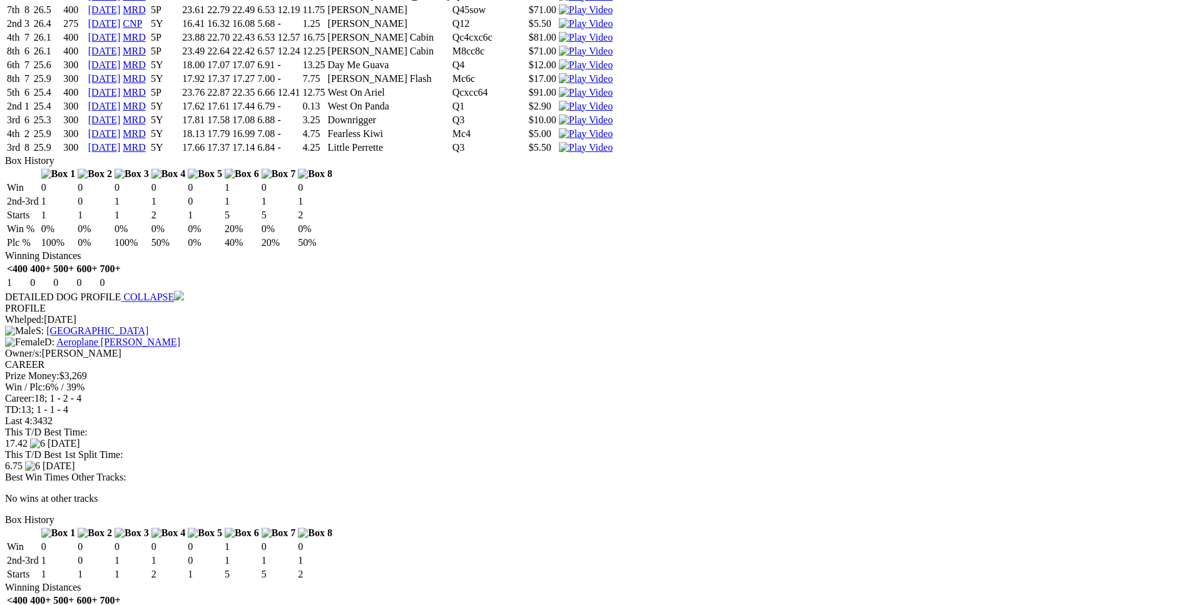
scroll to position [2491, 0]
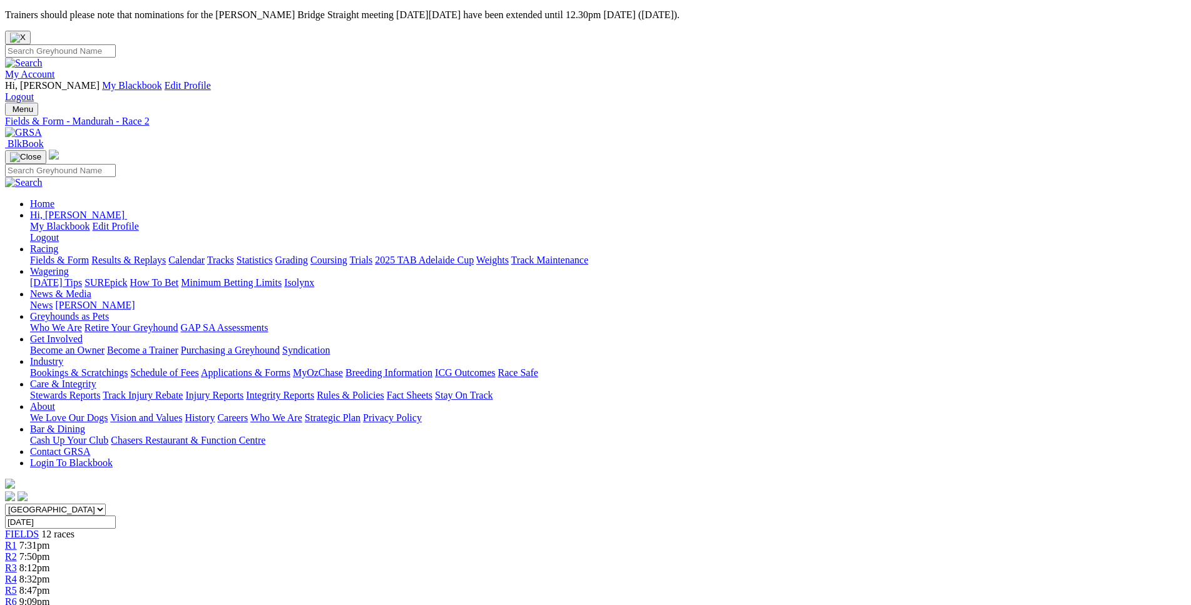
scroll to position [0, 0]
click at [17, 563] on link "R3" at bounding box center [11, 568] width 12 height 11
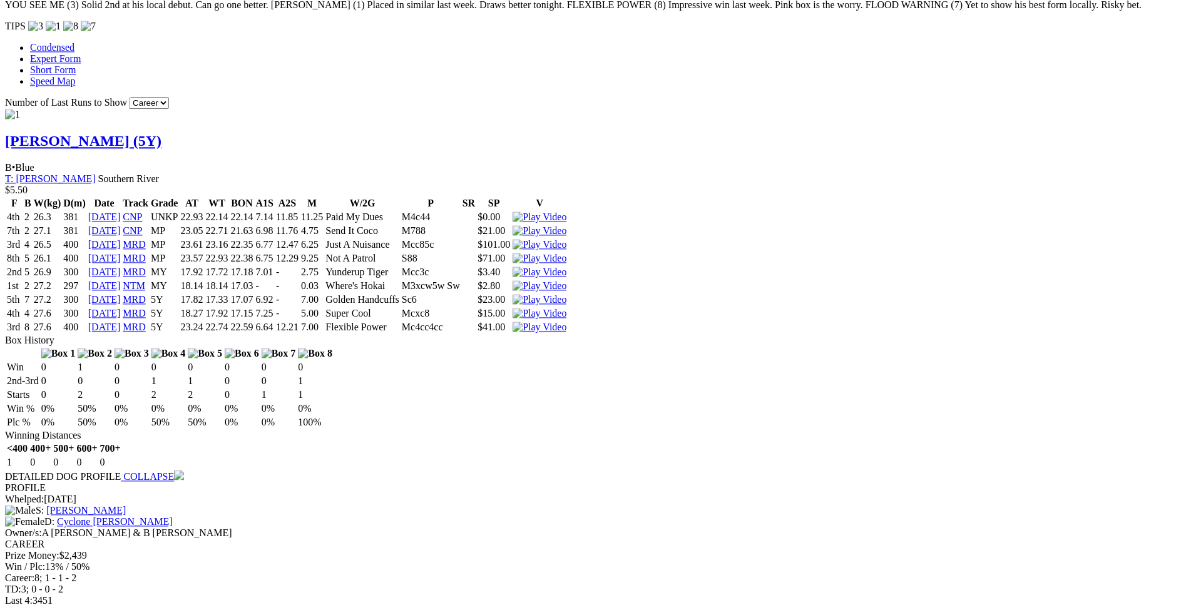
scroll to position [1277, 0]
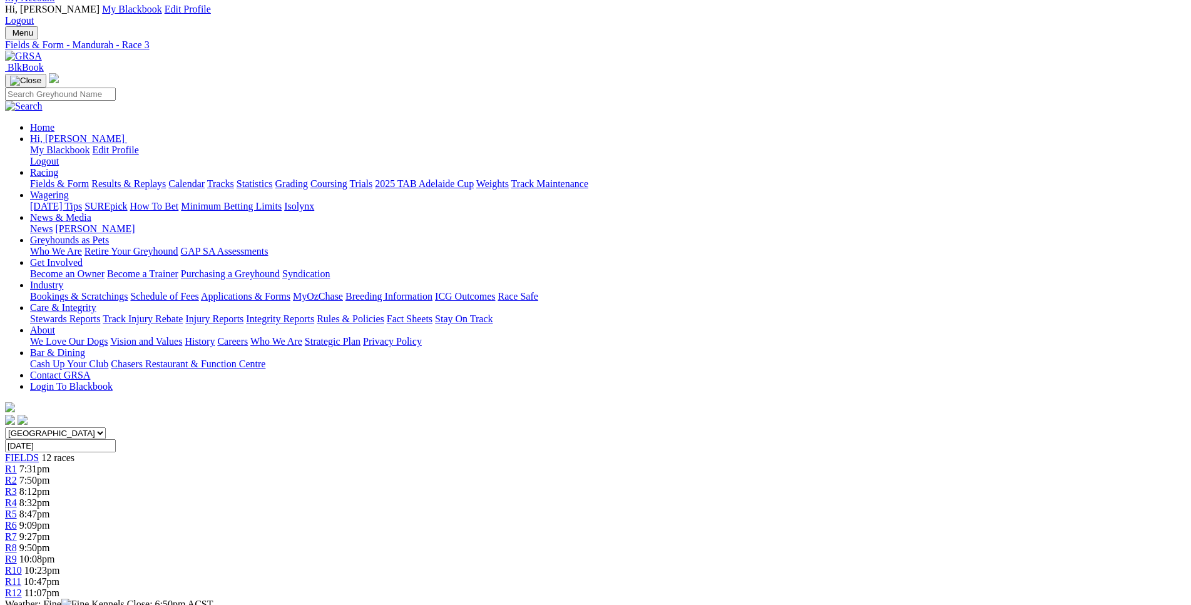
scroll to position [0, 0]
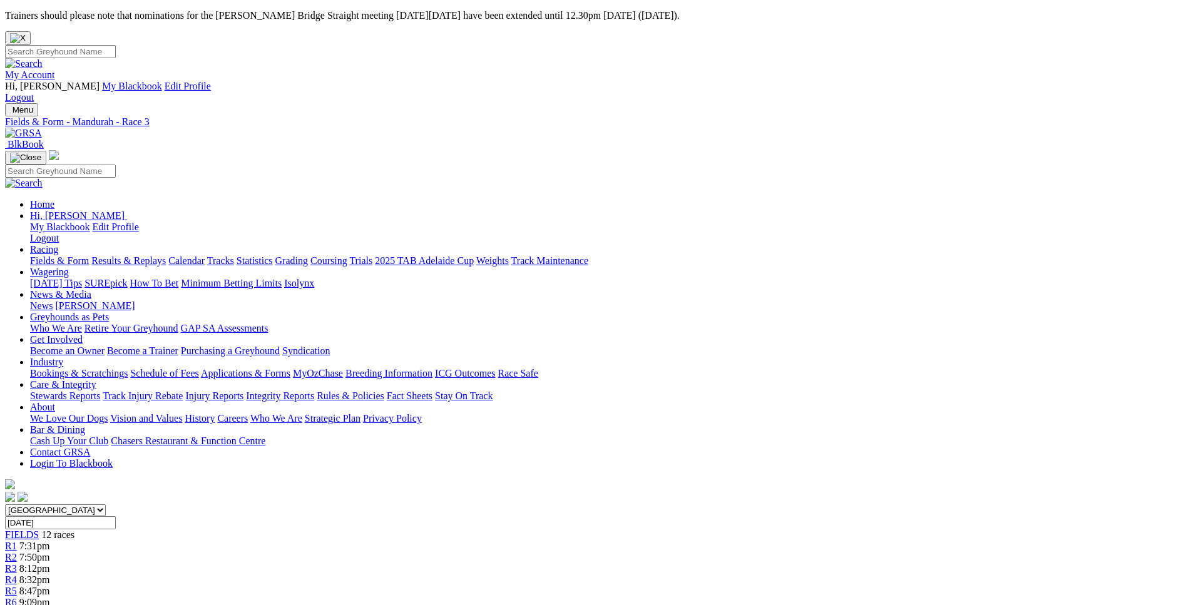
click at [583, 597] on div "R6 9:09pm" at bounding box center [595, 602] width 1181 height 11
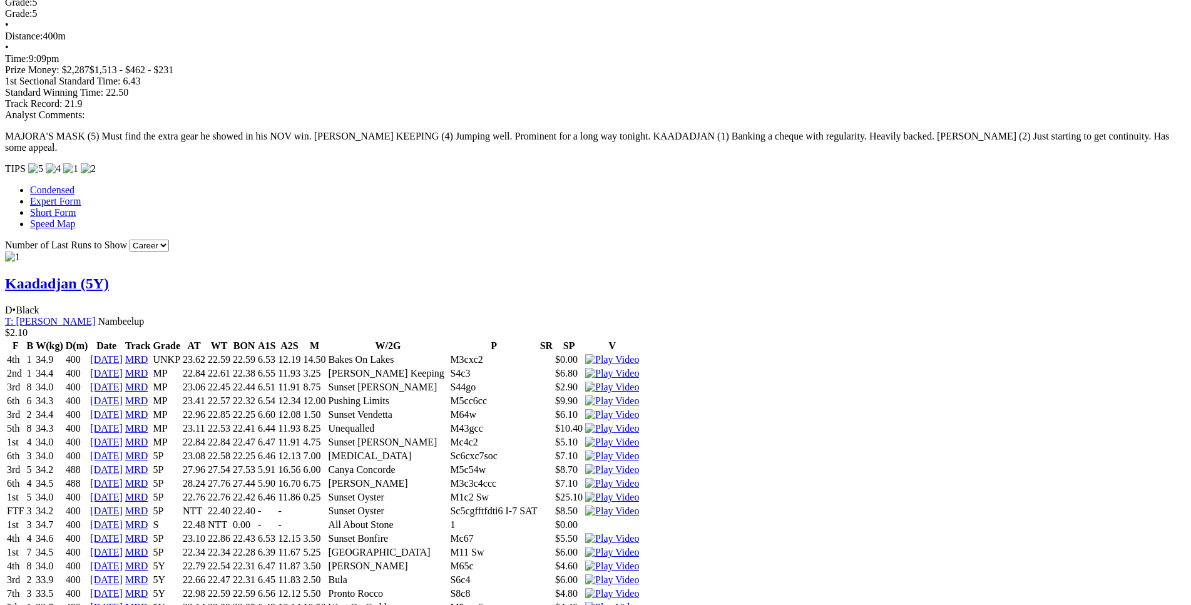
scroll to position [1148, 0]
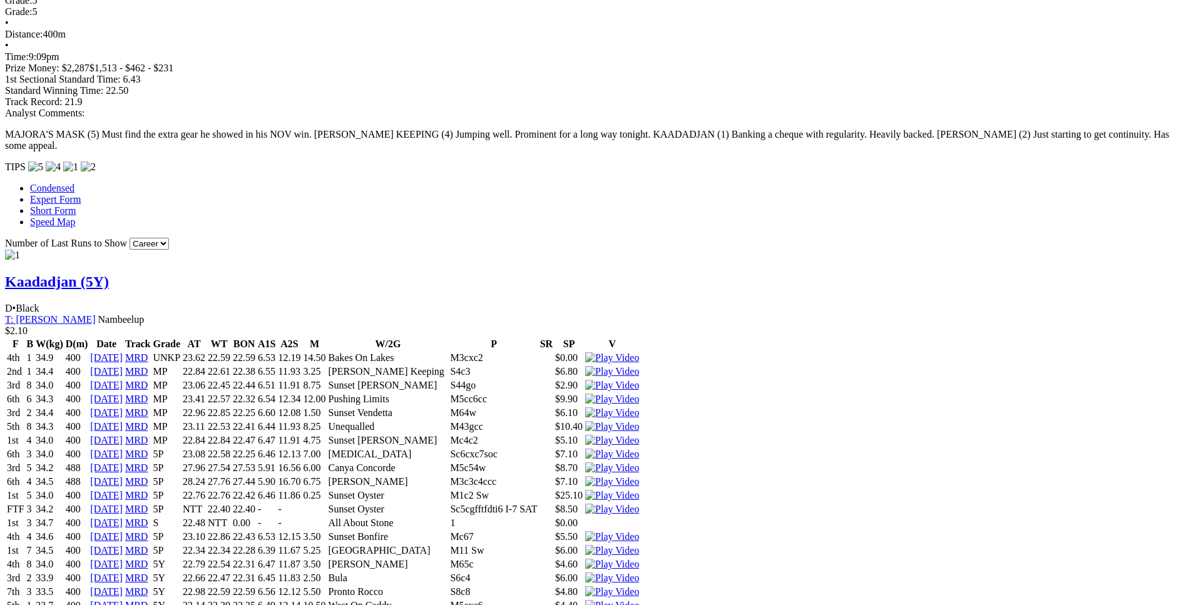
drag, startPoint x: 253, startPoint y: 340, endPoint x: 723, endPoint y: 340, distance: 469.4
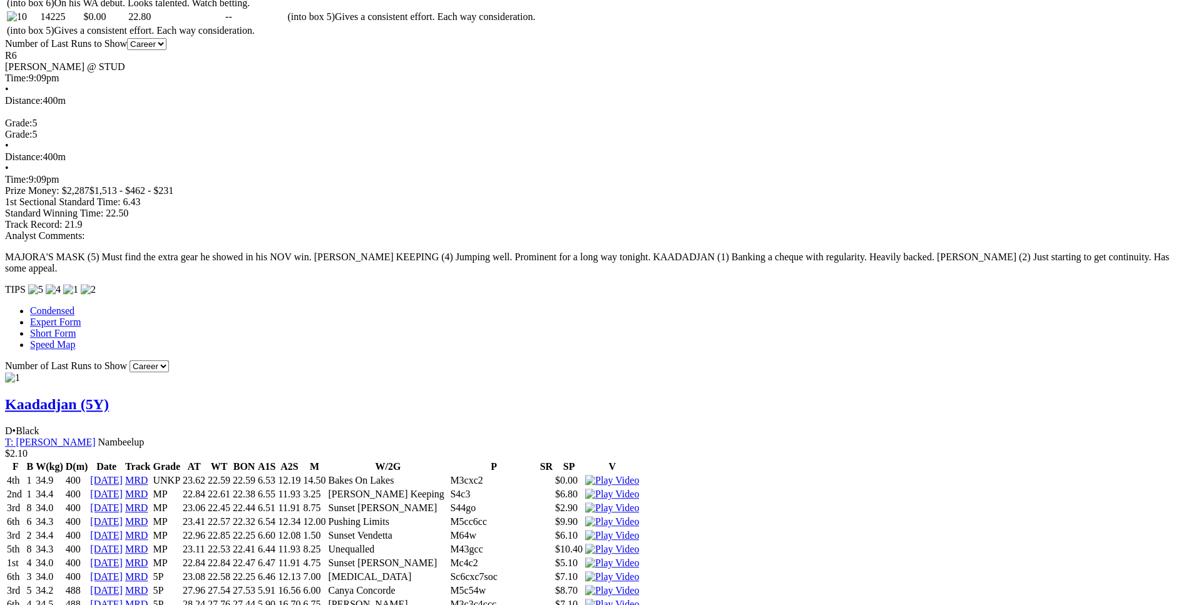
scroll to position [1022, 0]
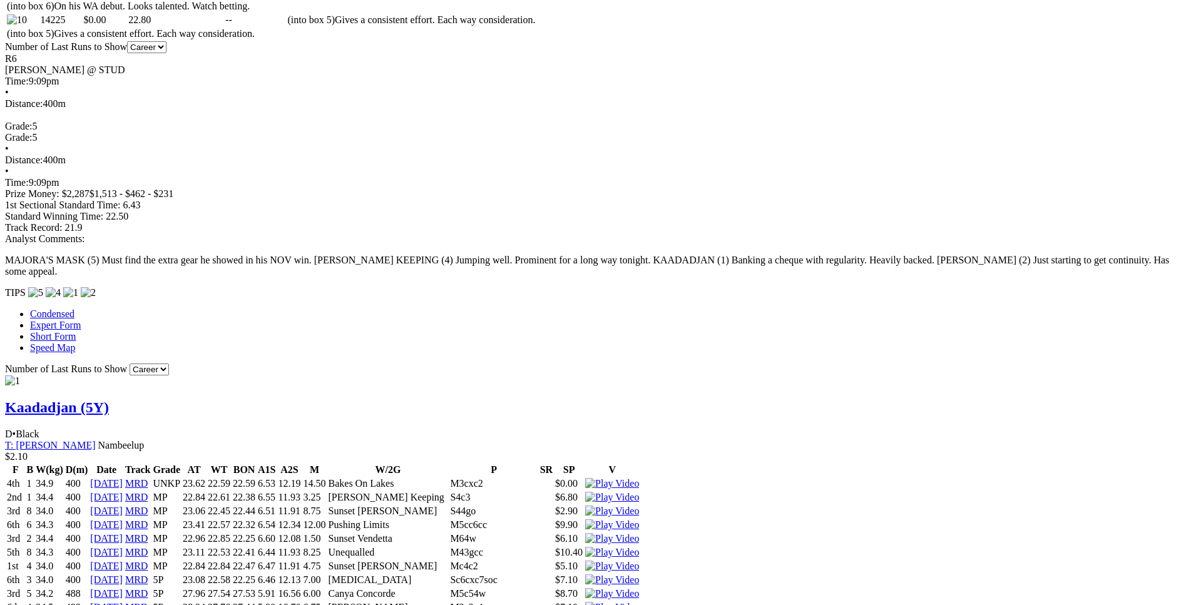
drag, startPoint x: 221, startPoint y: 426, endPoint x: 715, endPoint y: 428, distance: 493.8
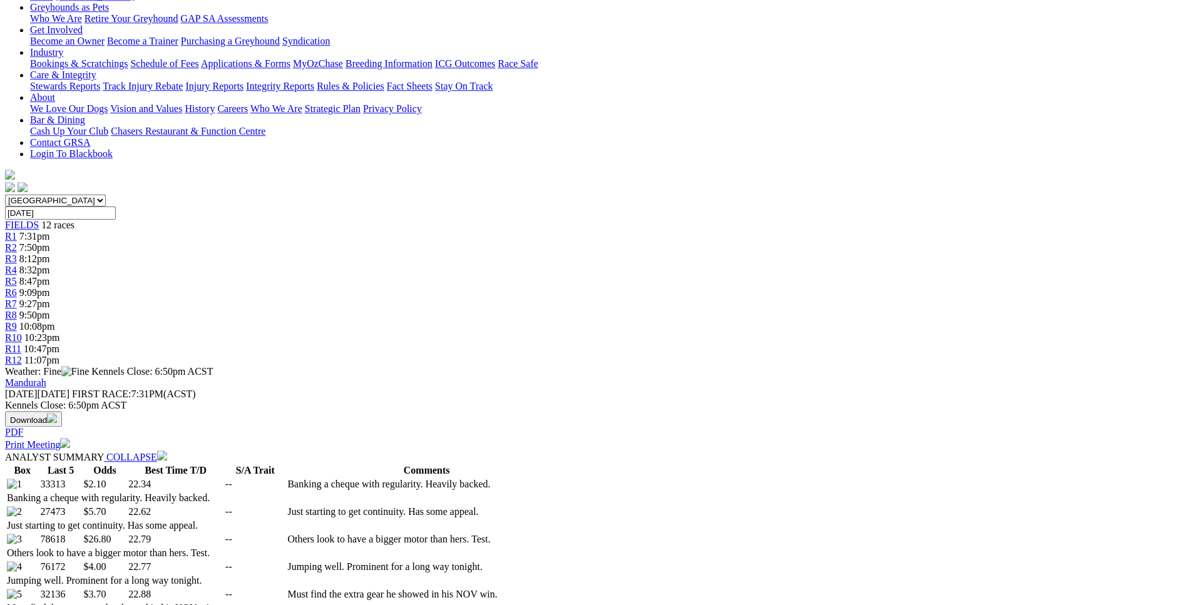
scroll to position [0, 0]
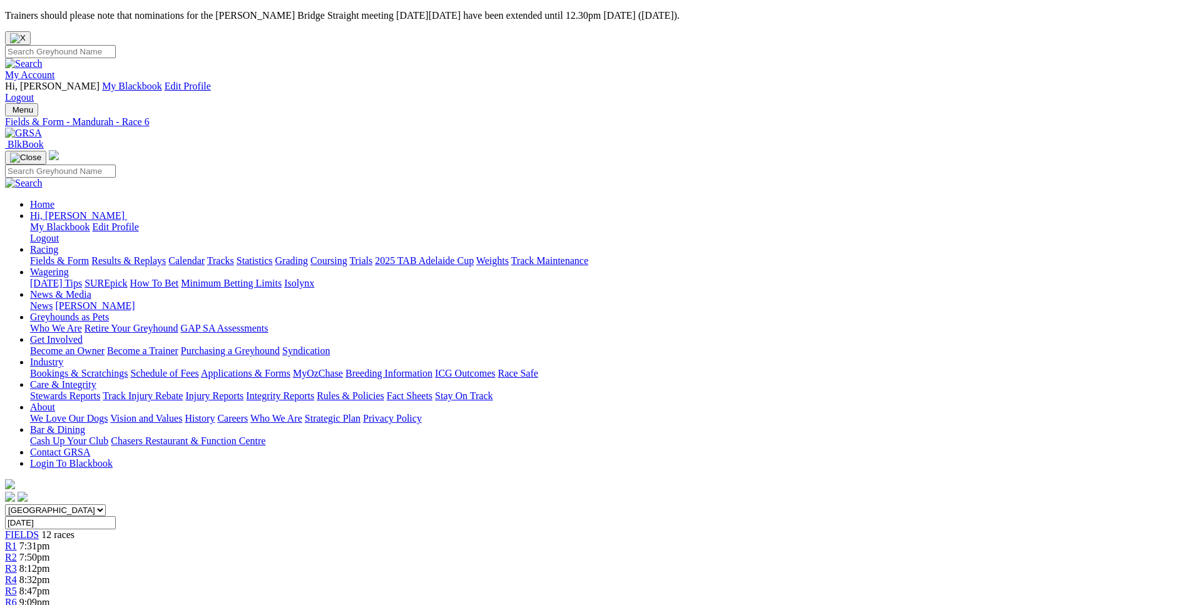
click at [635, 605] on div "R7 9:27pm" at bounding box center [595, 613] width 1181 height 11
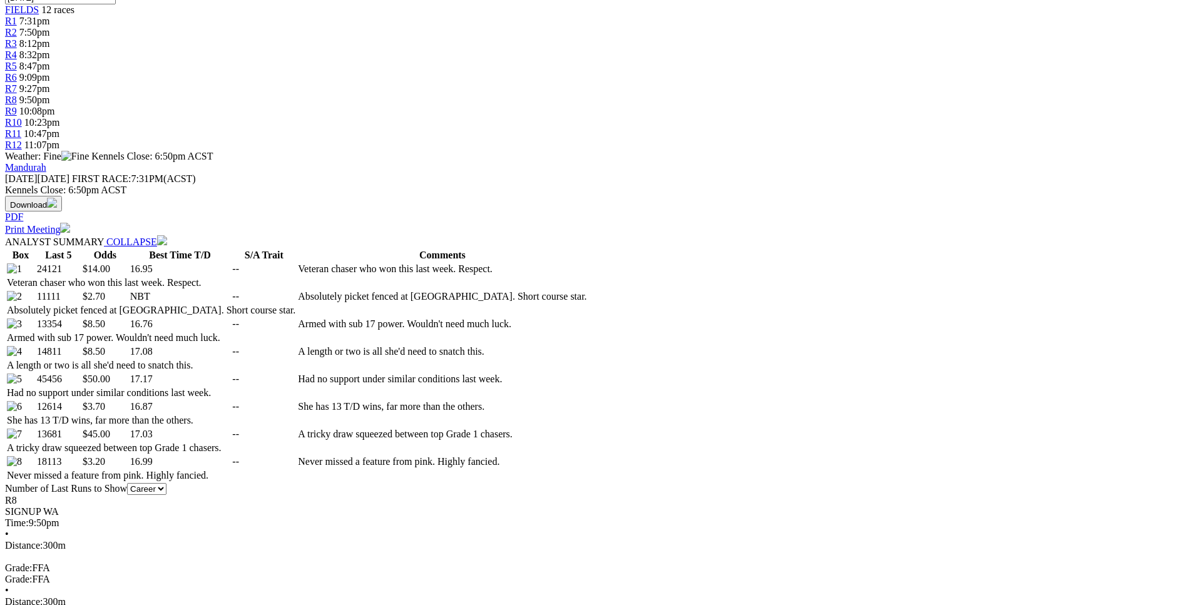
scroll to position [575, 0]
